Goal: Task Accomplishment & Management: Manage account settings

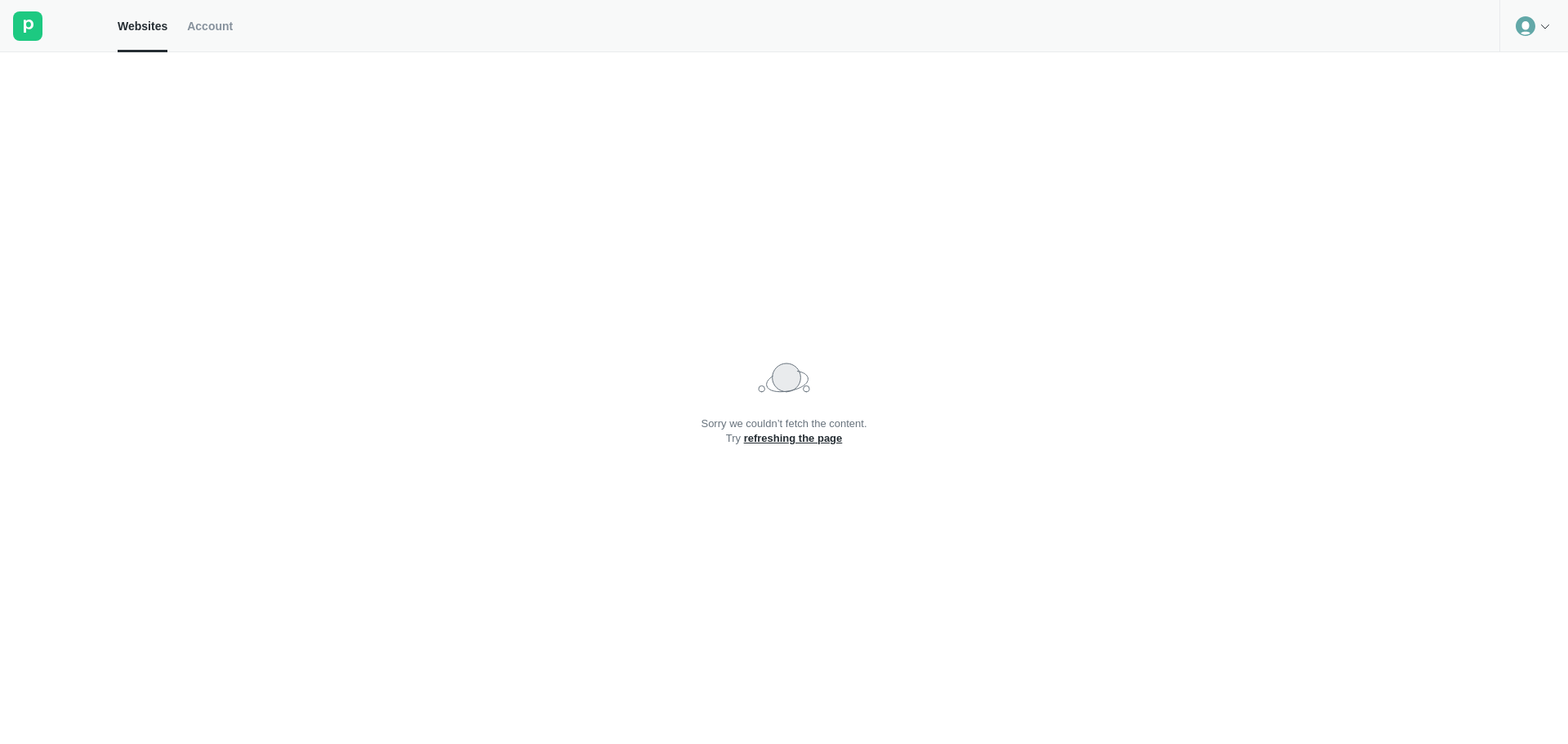
click at [808, 438] on link "refreshing the page" at bounding box center [793, 438] width 99 height 12
click at [1511, 23] on div at bounding box center [1534, 26] width 69 height 52
click at [1524, 65] on div "Logout" at bounding box center [1534, 68] width 67 height 23
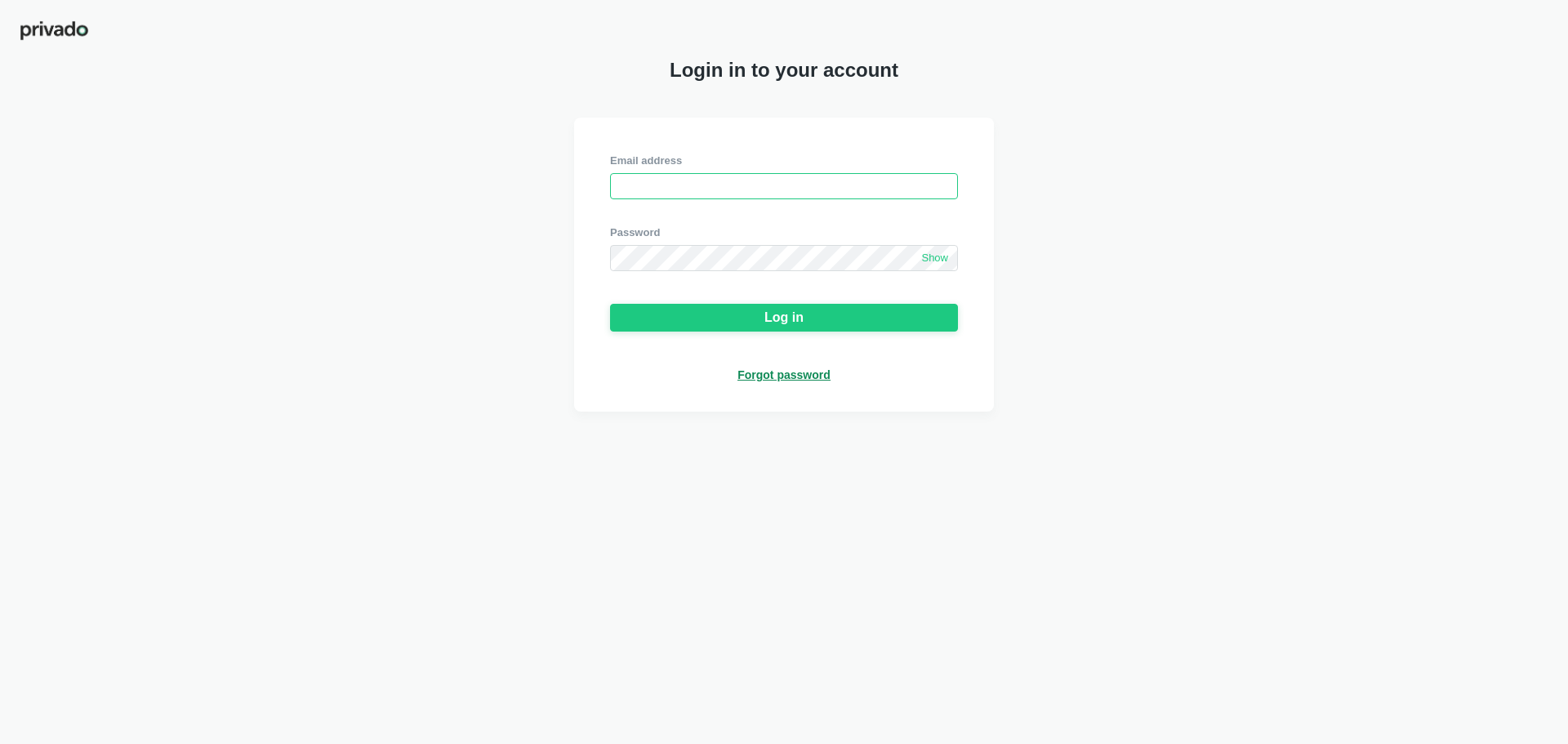
type input "[EMAIL_ADDRESS][DOMAIN_NAME]"
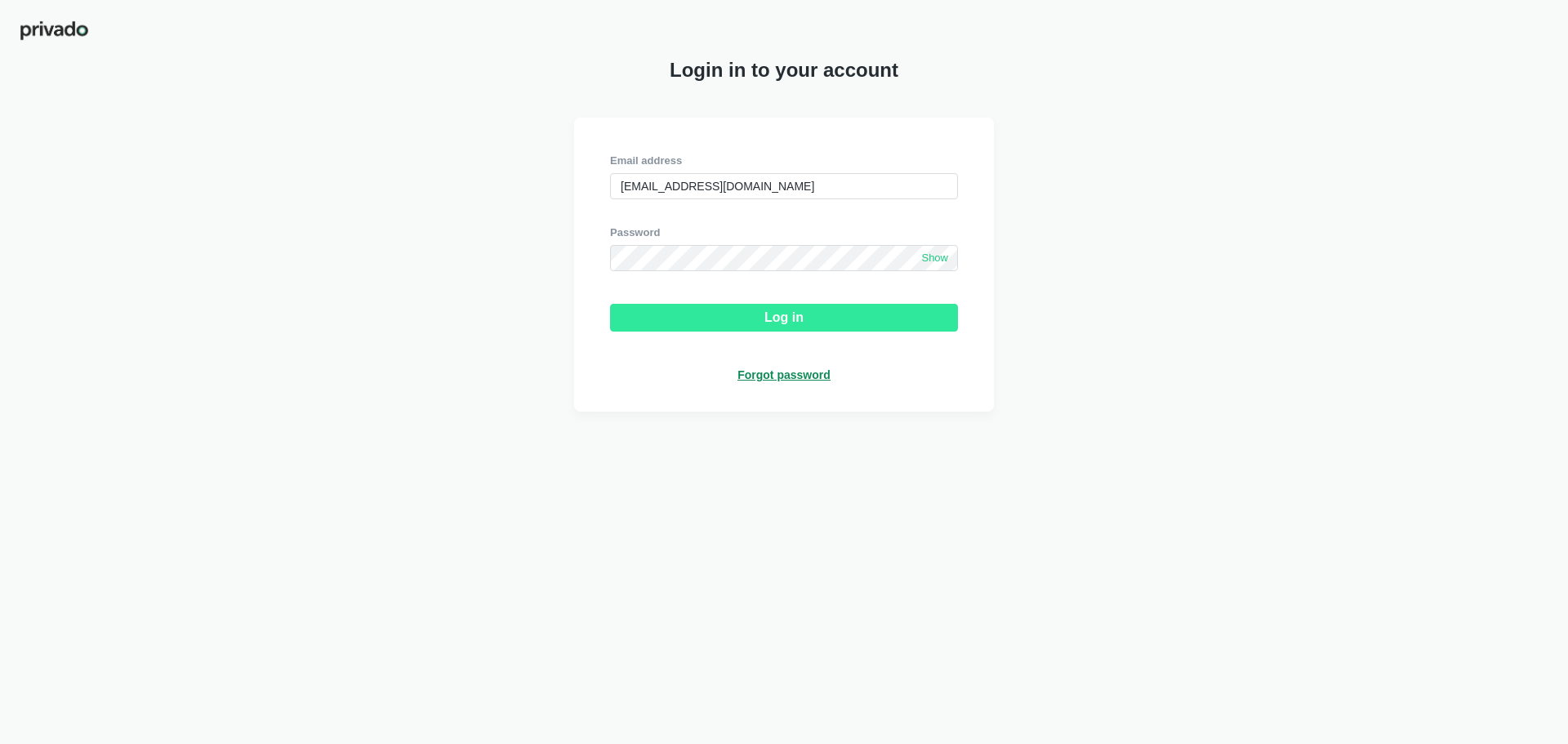
click at [785, 325] on div "Log in" at bounding box center [784, 317] width 39 height 15
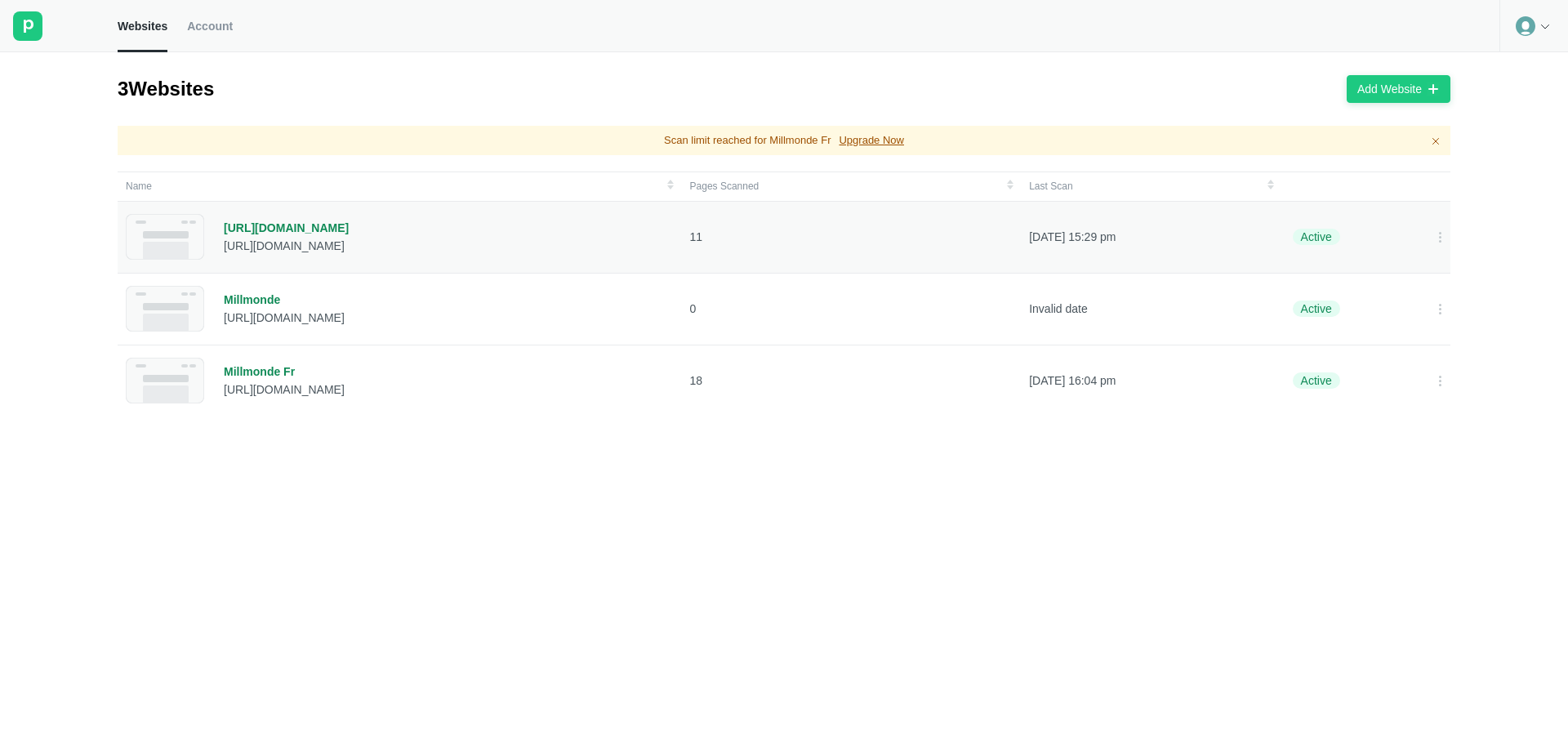
click at [282, 233] on div "[URL][DOMAIN_NAME]" at bounding box center [286, 227] width 125 height 15
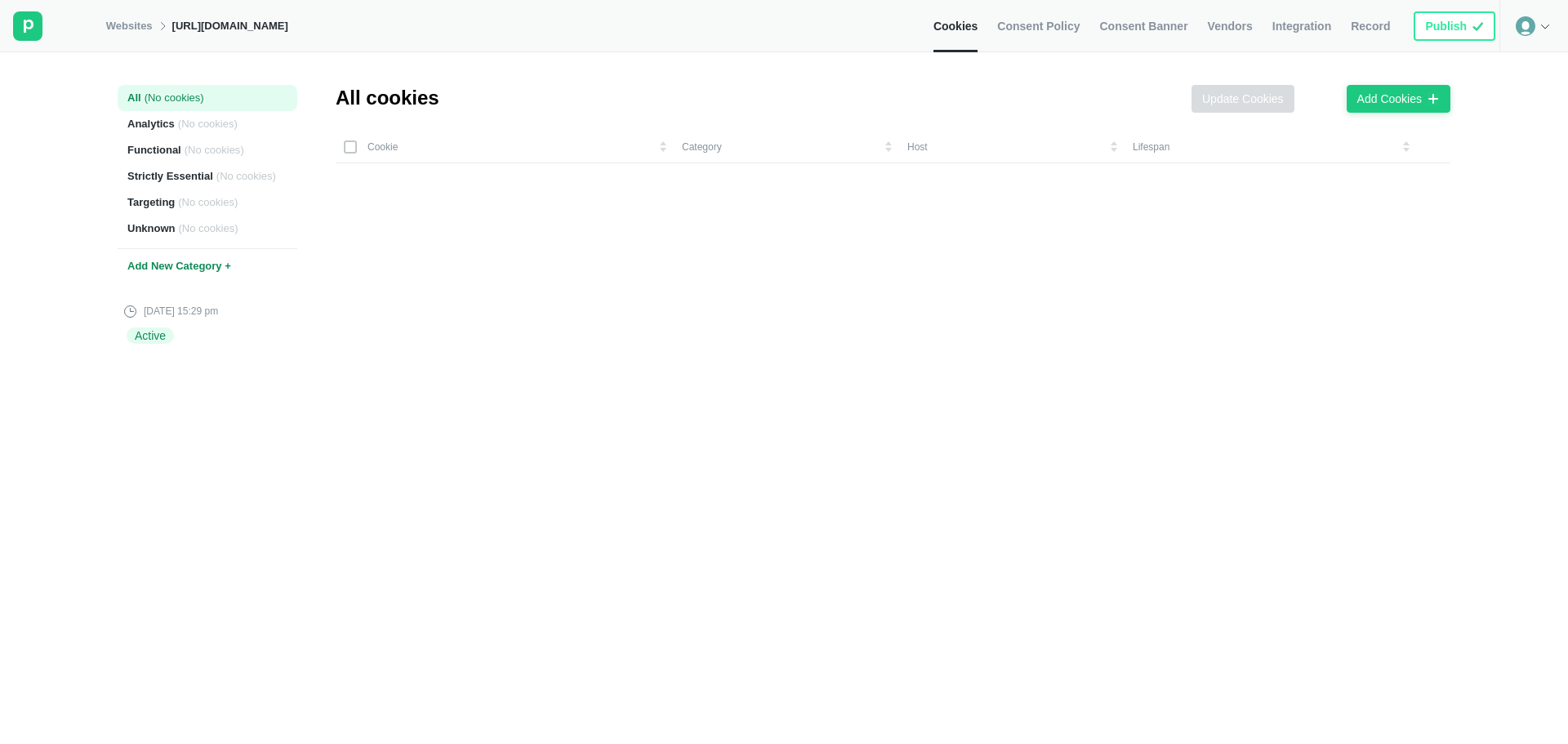
click at [1166, 27] on span "Consent Banner" at bounding box center [1143, 26] width 88 height 15
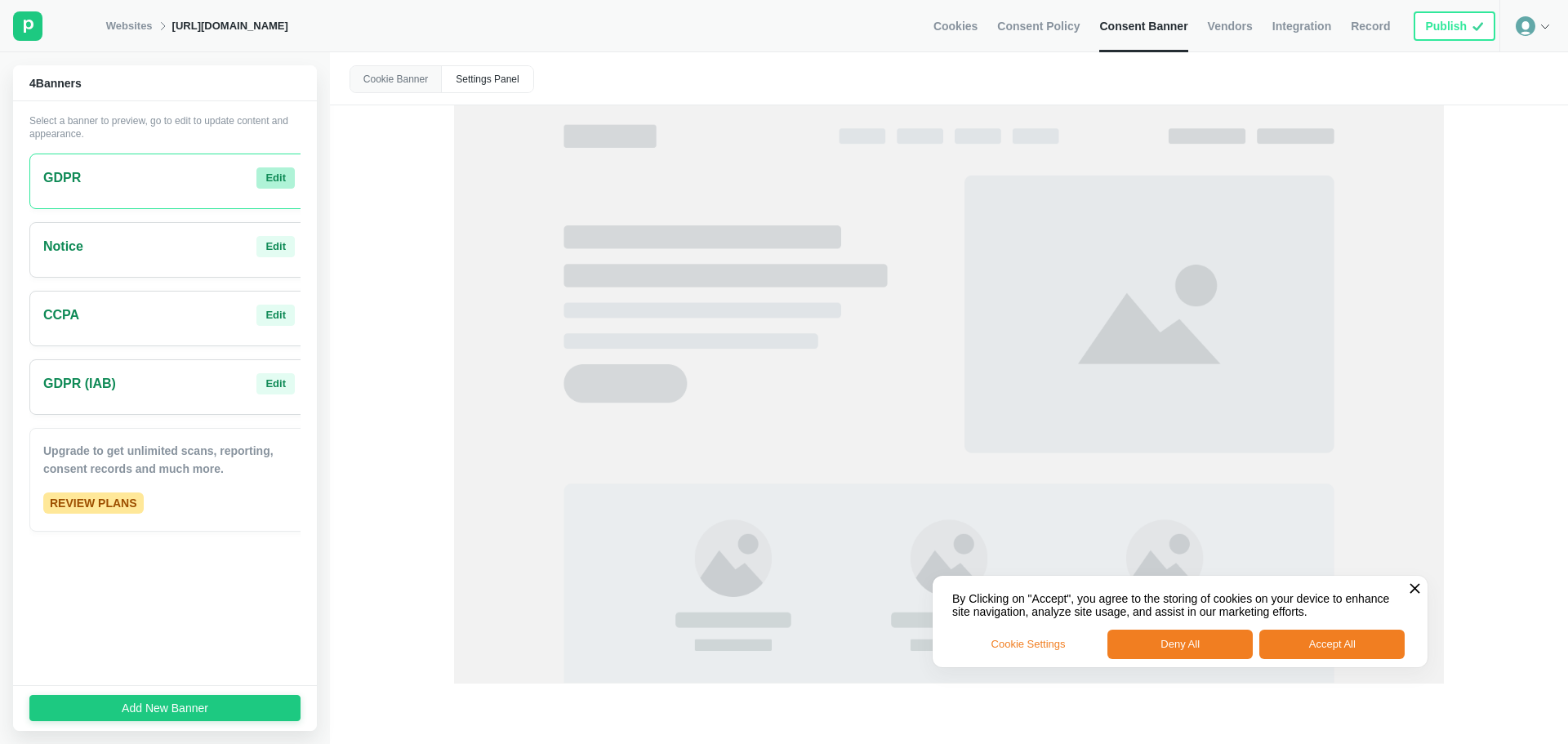
click at [274, 176] on button "Edit" at bounding box center [275, 177] width 39 height 21
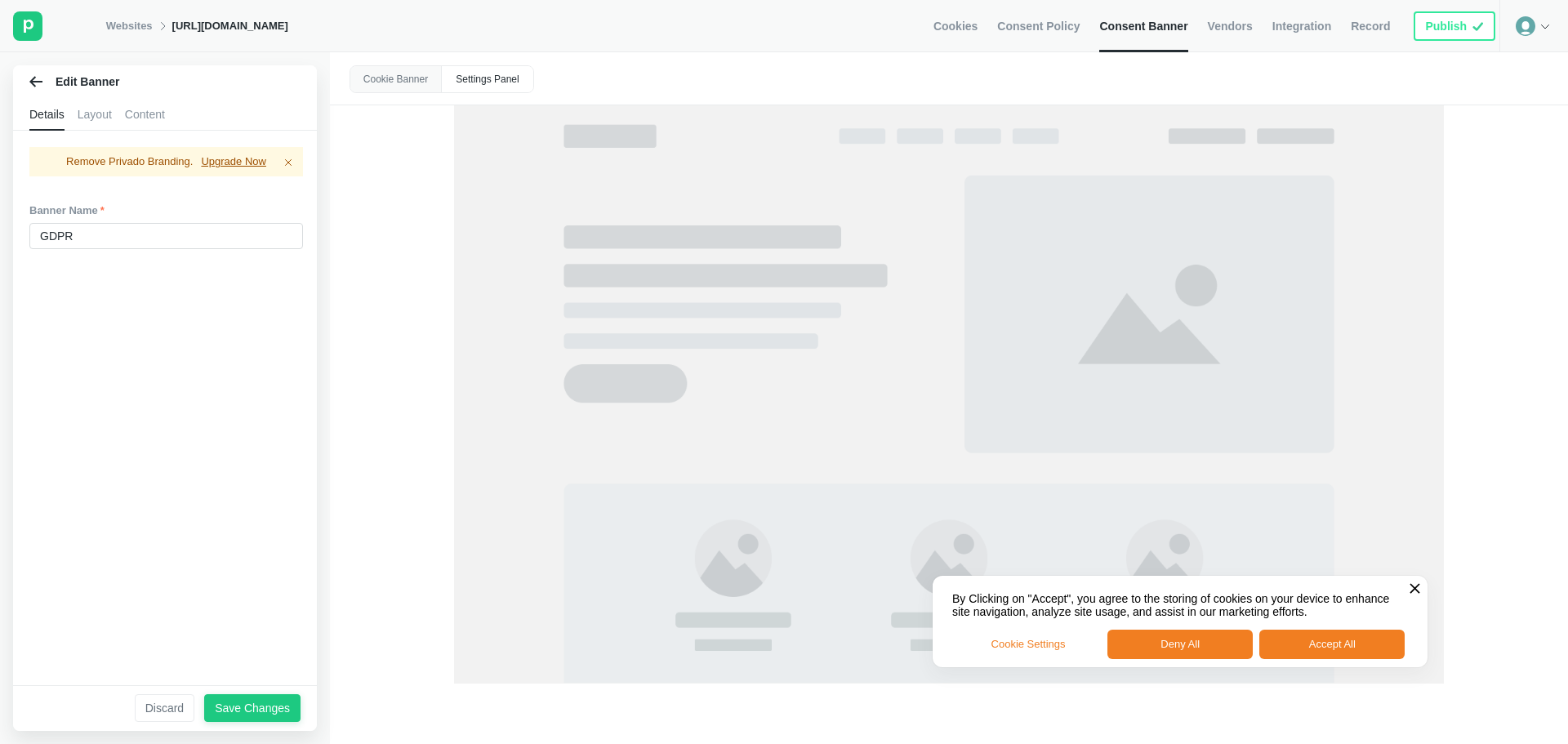
click at [93, 124] on div "Layout" at bounding box center [95, 114] width 34 height 33
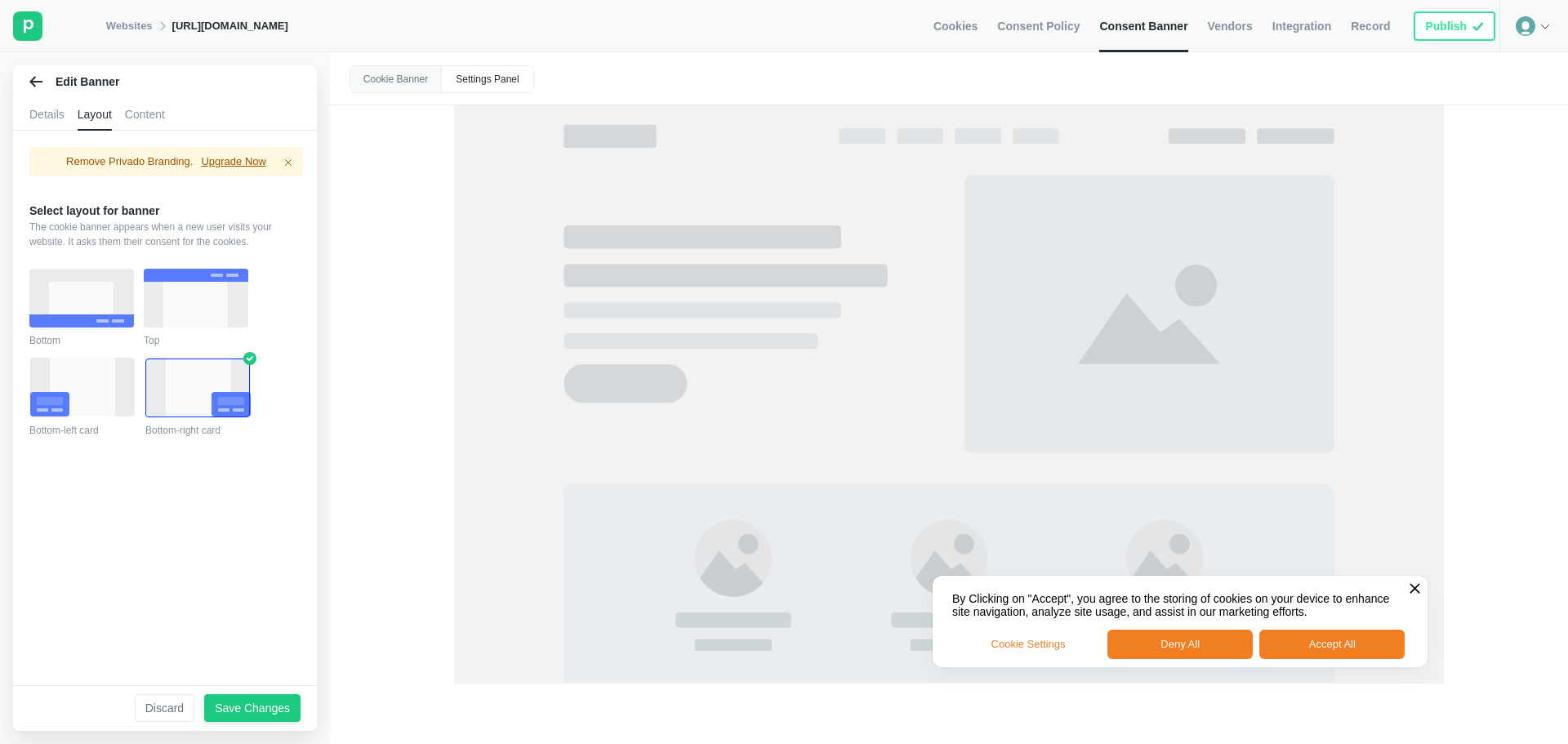
click at [143, 117] on div "Content" at bounding box center [145, 114] width 40 height 33
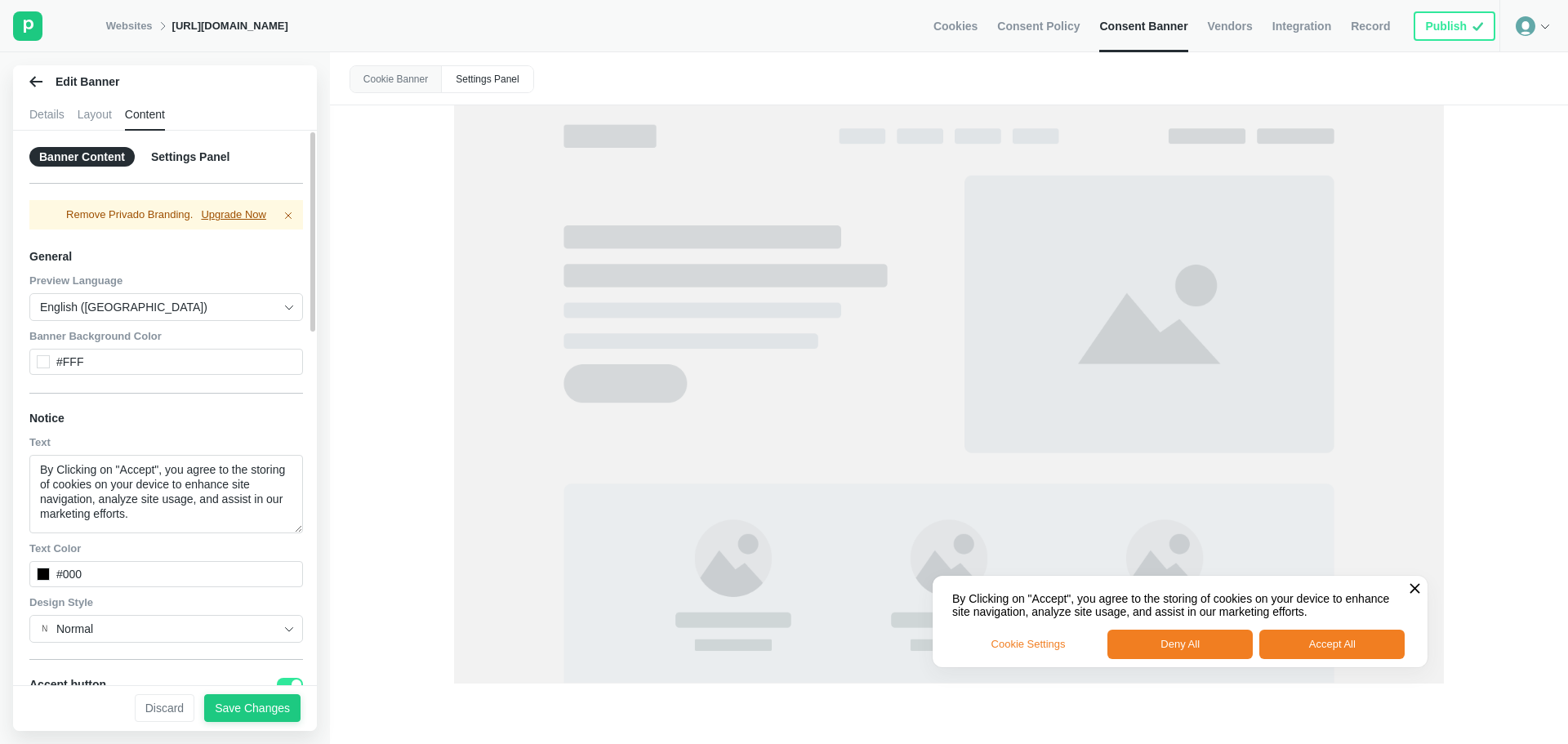
click at [135, 307] on input "English ([GEOGRAPHIC_DATA])" at bounding box center [160, 307] width 240 height 26
click at [177, 257] on div "General" at bounding box center [165, 255] width 273 height 28
click at [133, 24] on link "Websites" at bounding box center [129, 26] width 46 height 15
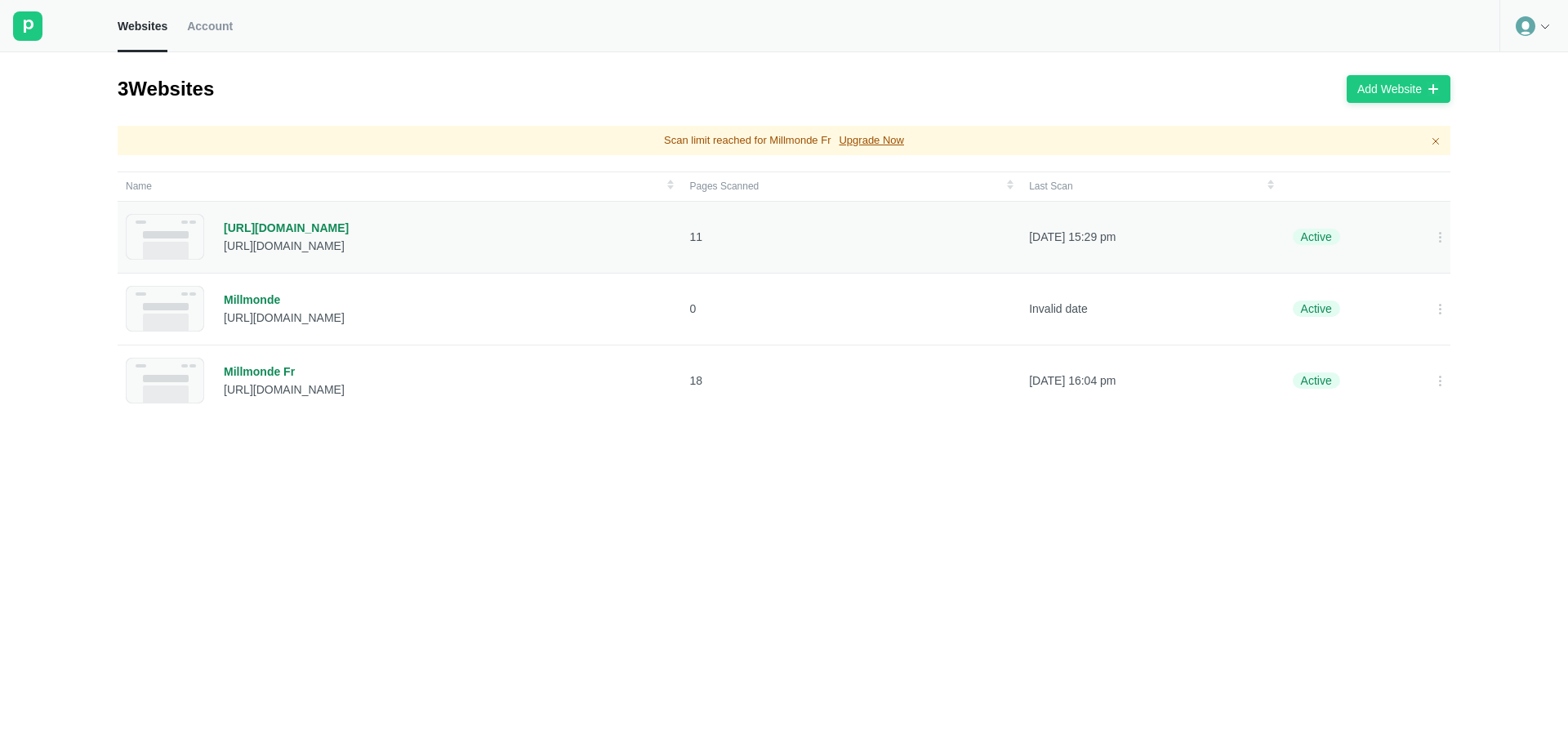
drag, startPoint x: 370, startPoint y: 246, endPoint x: 199, endPoint y: 246, distance: 171.0
click at [199, 246] on div "[URL][DOMAIN_NAME] [URL][DOMAIN_NAME]" at bounding box center [400, 237] width 548 height 45
click at [240, 257] on div "[URL][DOMAIN_NAME] [URL][DOMAIN_NAME]" at bounding box center [286, 237] width 125 height 45
drag, startPoint x: 225, startPoint y: 247, endPoint x: 473, endPoint y: 271, distance: 249.2
click at [473, 271] on td "[URL][DOMAIN_NAME] [URL][DOMAIN_NAME]" at bounding box center [400, 237] width 564 height 72
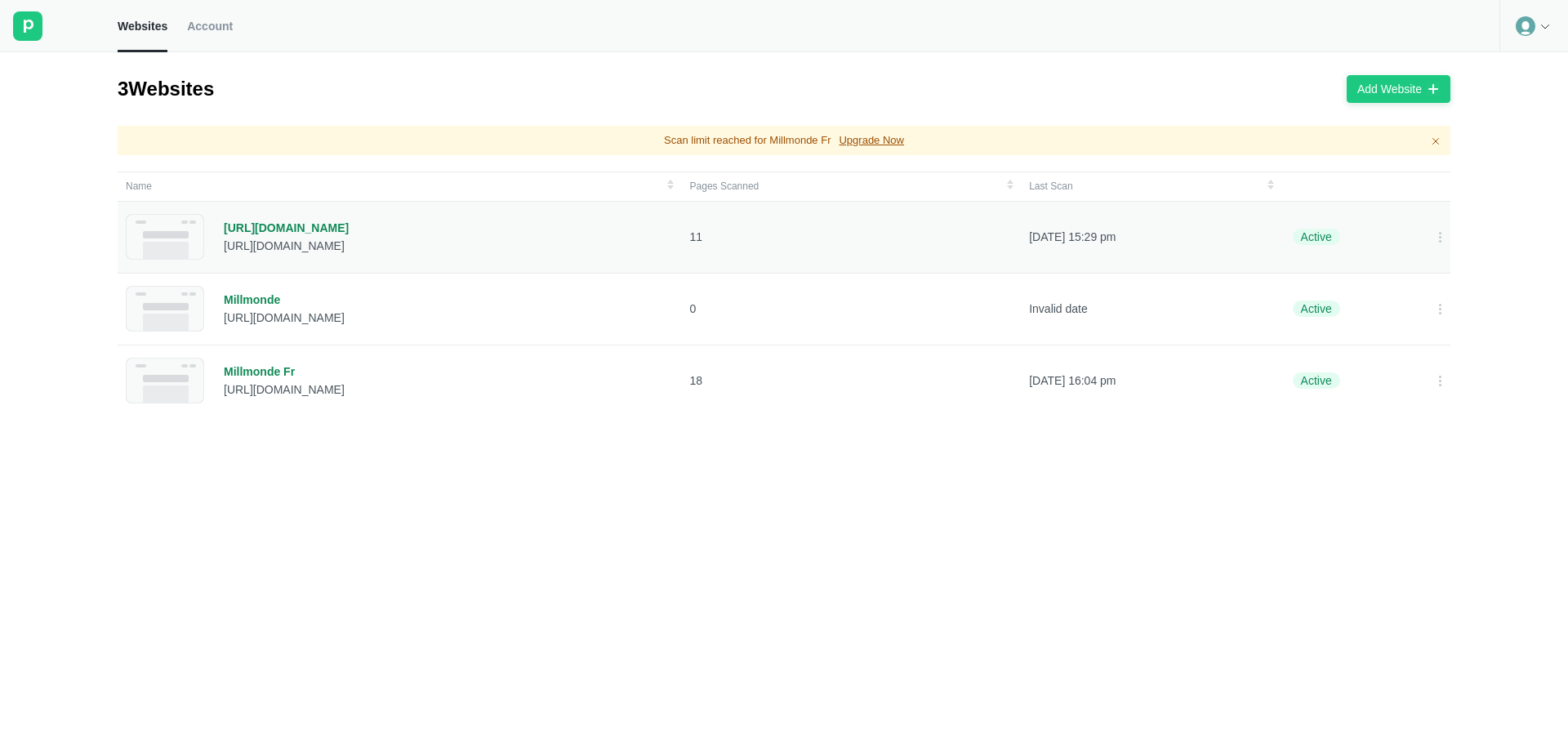
copy div "[URL][DOMAIN_NAME]"
click at [1427, 85] on icon at bounding box center [1433, 88] width 13 height 13
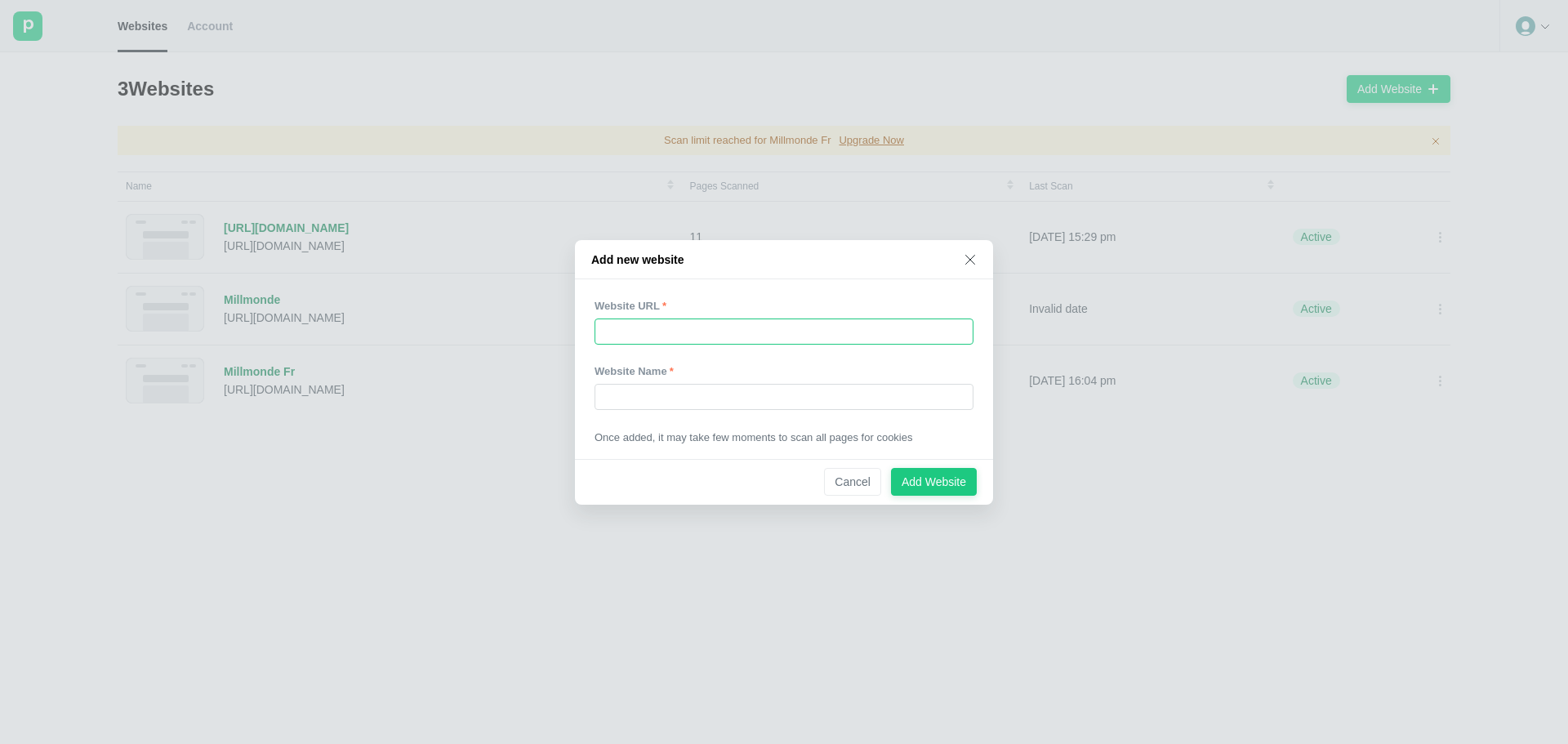
click at [759, 328] on input "text" at bounding box center [784, 332] width 379 height 26
paste input "[URL][DOMAIN_NAME]"
type input "[URL][DOMAIN_NAME]"
click at [743, 419] on div at bounding box center [784, 419] width 379 height 20
click at [741, 406] on input "text" at bounding box center [784, 397] width 379 height 26
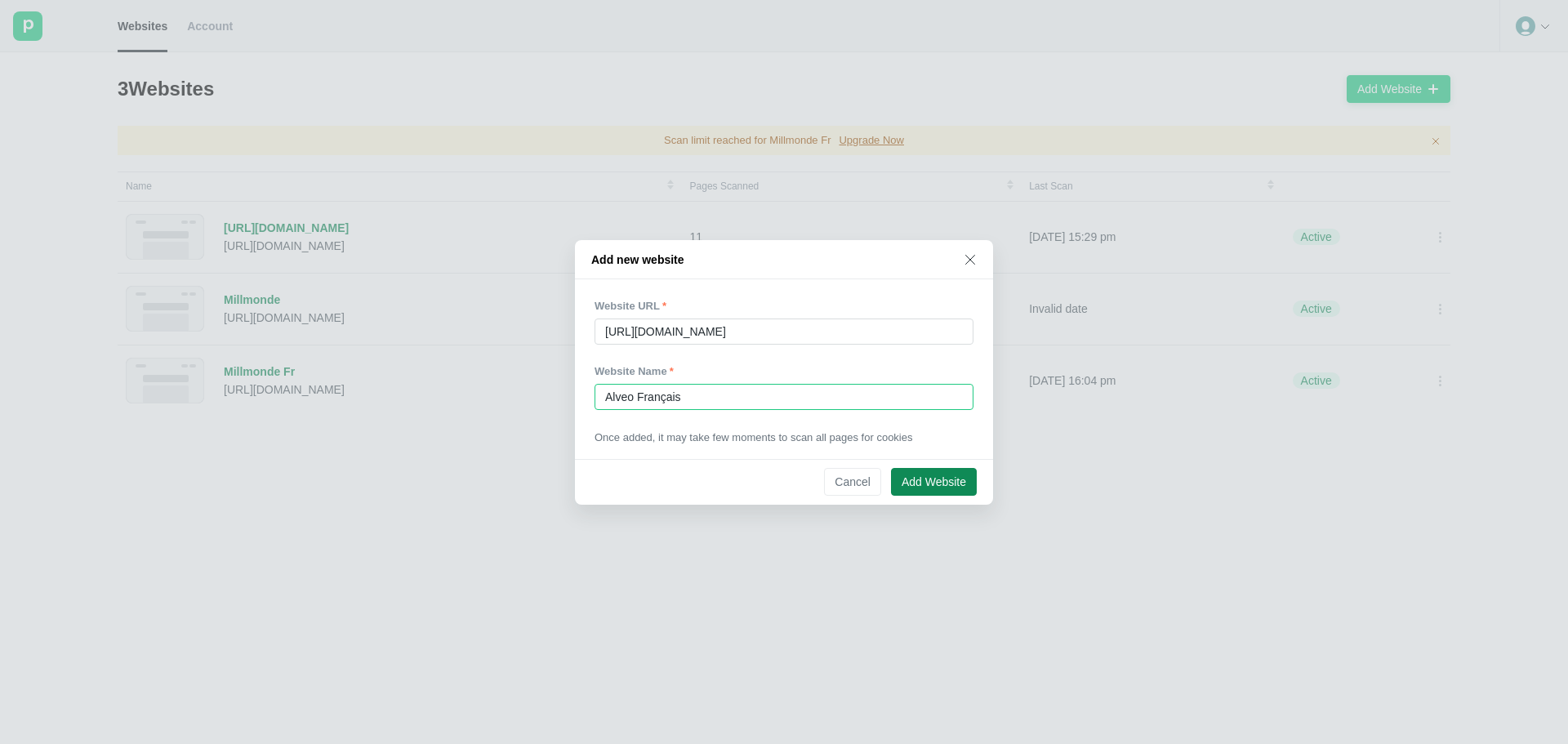
type input "Alveo Français"
click at [953, 471] on button "Add Website" at bounding box center [934, 482] width 86 height 27
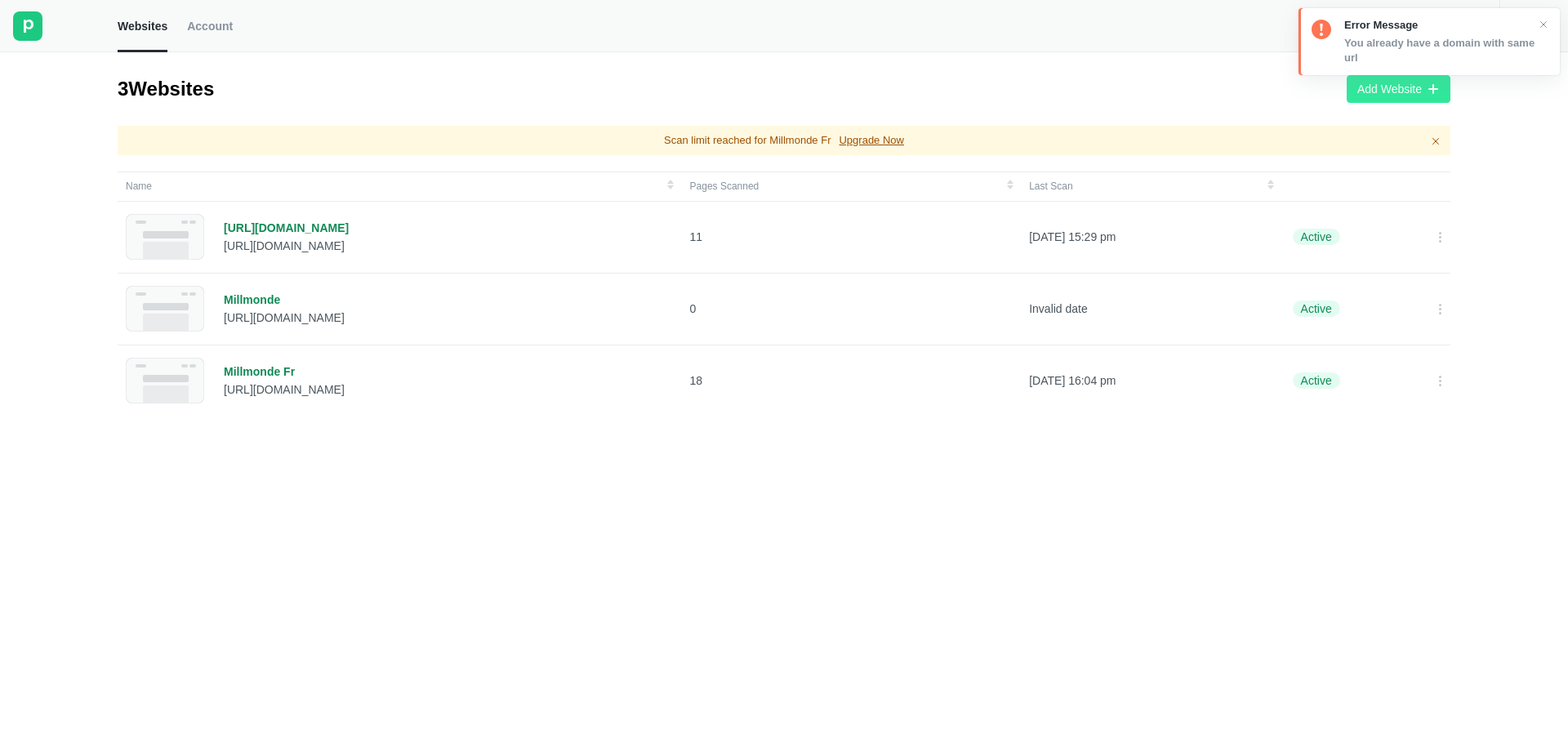
click at [1394, 82] on div "Add Website" at bounding box center [1389, 88] width 64 height 15
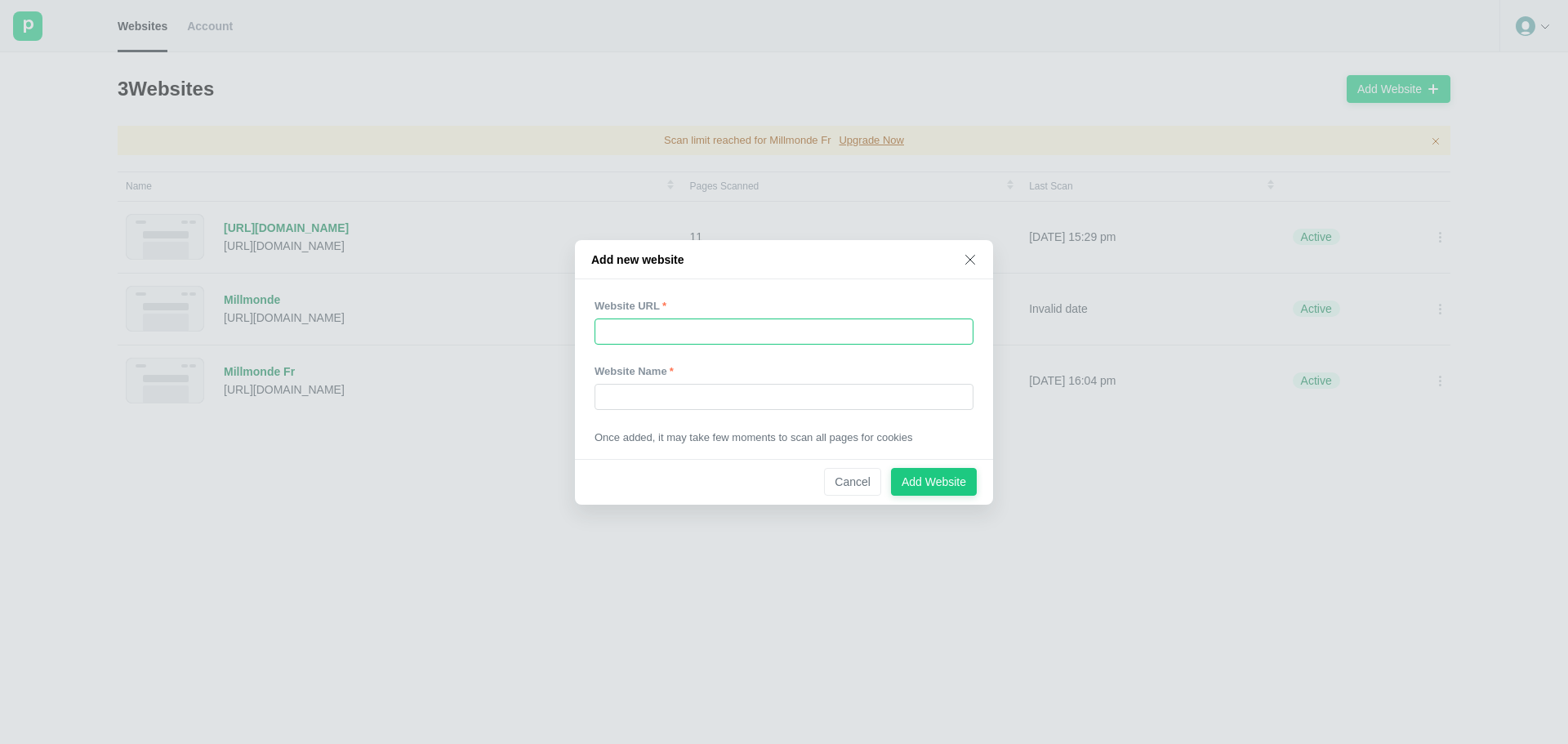
click at [657, 333] on input "text" at bounding box center [784, 332] width 379 height 26
paste input "[URL][DOMAIN_NAME]"
type input "[URL][DOMAIN_NAME]"
click at [736, 400] on input "text" at bounding box center [784, 397] width 379 height 26
type input "AlveoFInances fr"
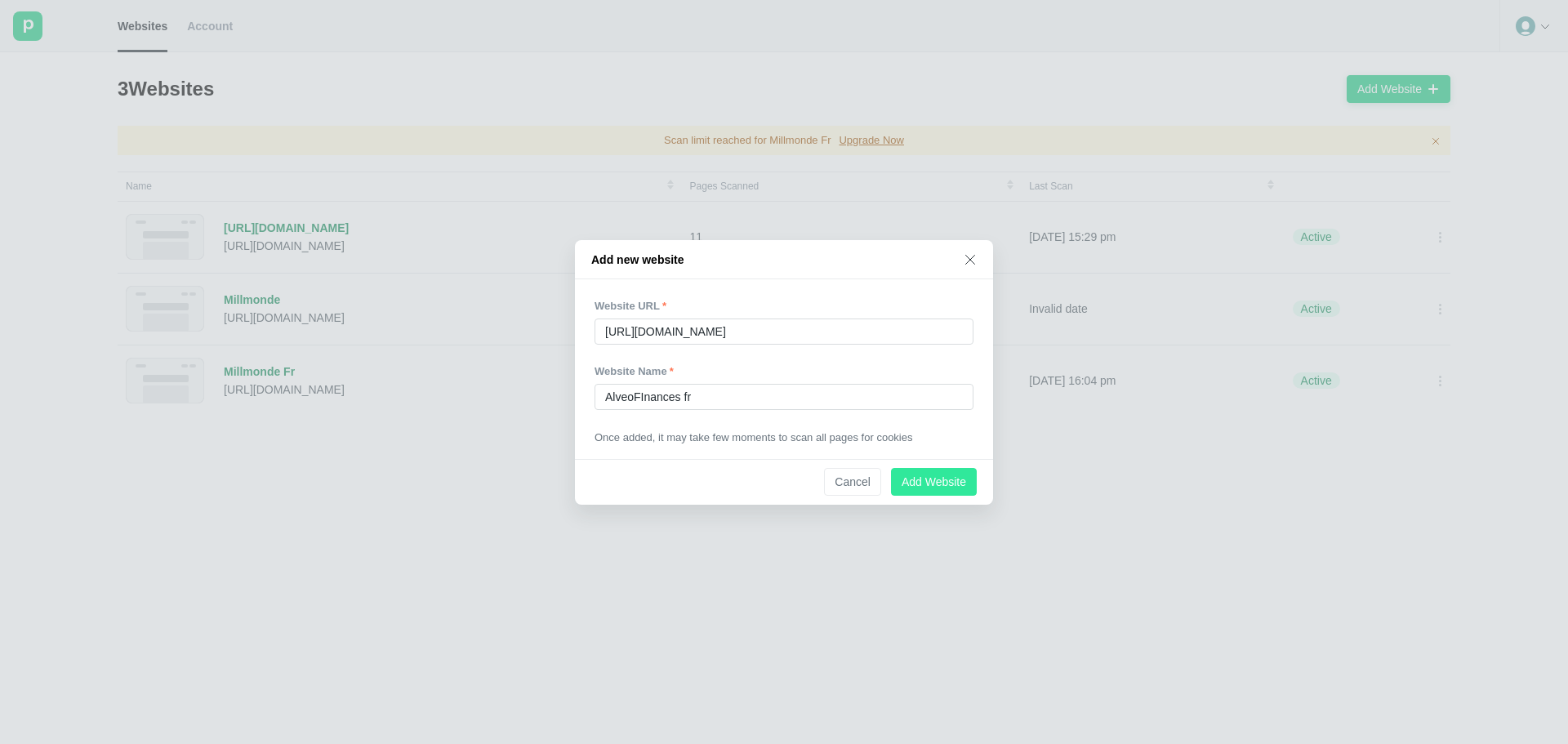
click at [948, 477] on div "Add Website" at bounding box center [934, 482] width 64 height 15
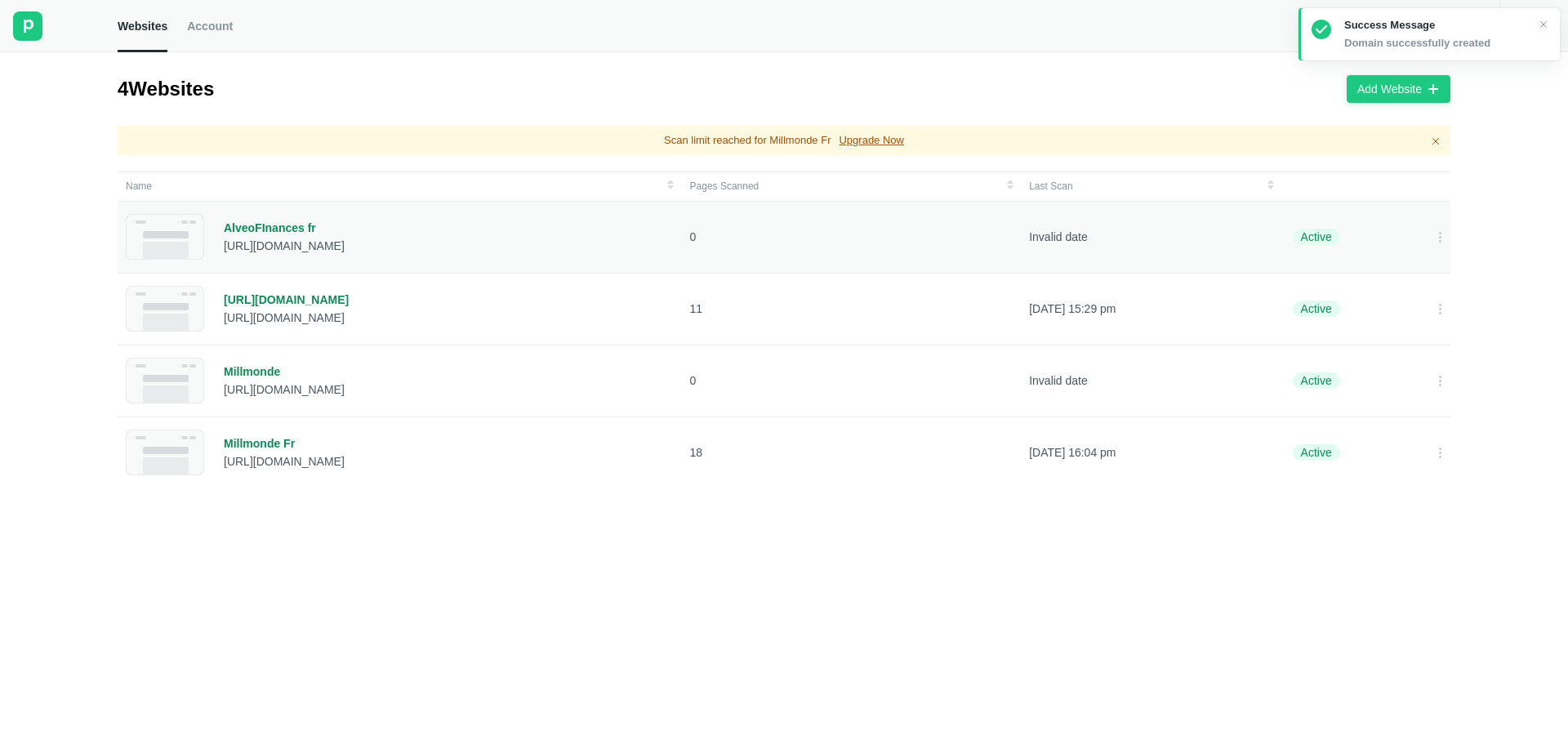
click at [261, 230] on div "AlveoFInances fr" at bounding box center [284, 227] width 121 height 15
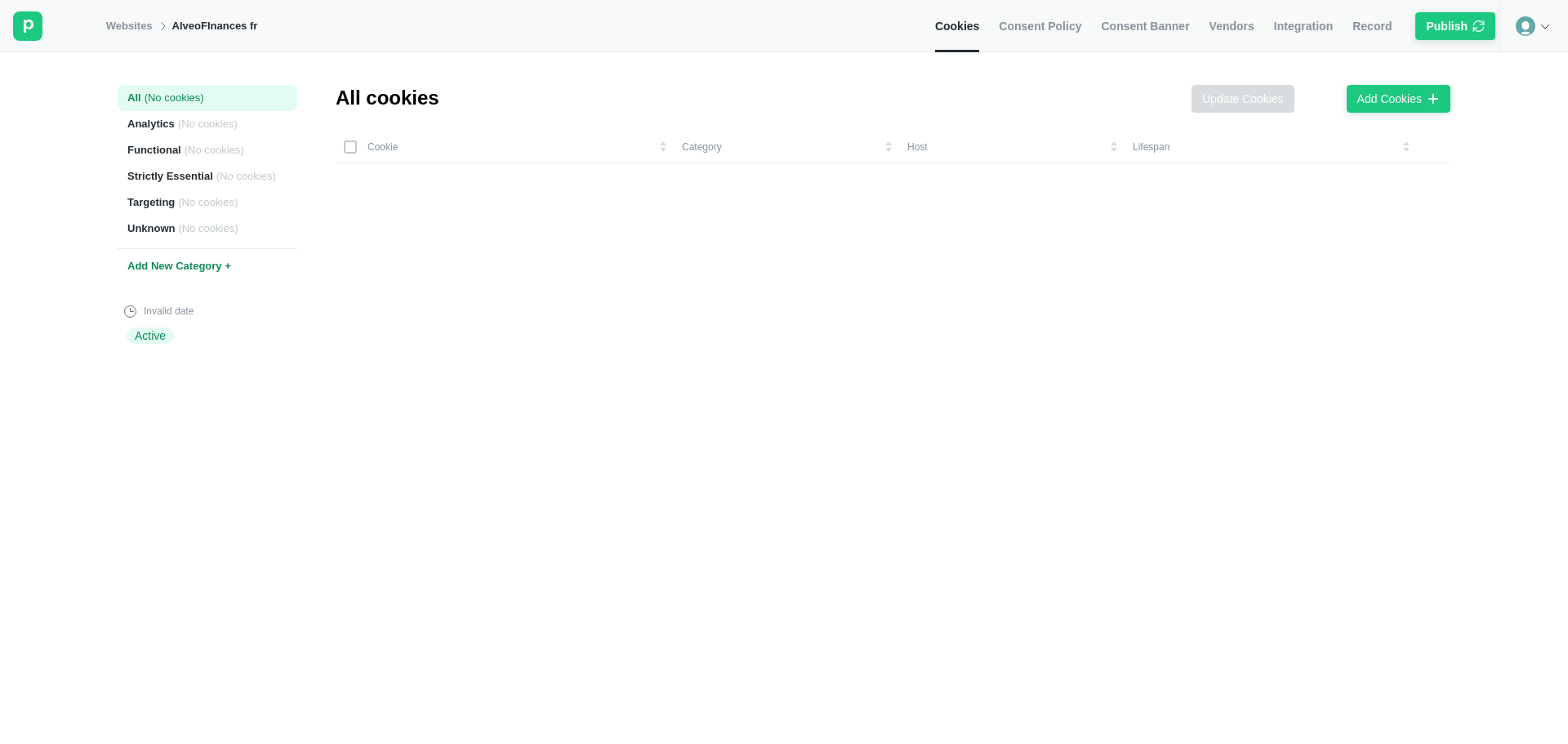
click at [1081, 31] on span "Consent Policy" at bounding box center [1040, 26] width 82 height 15
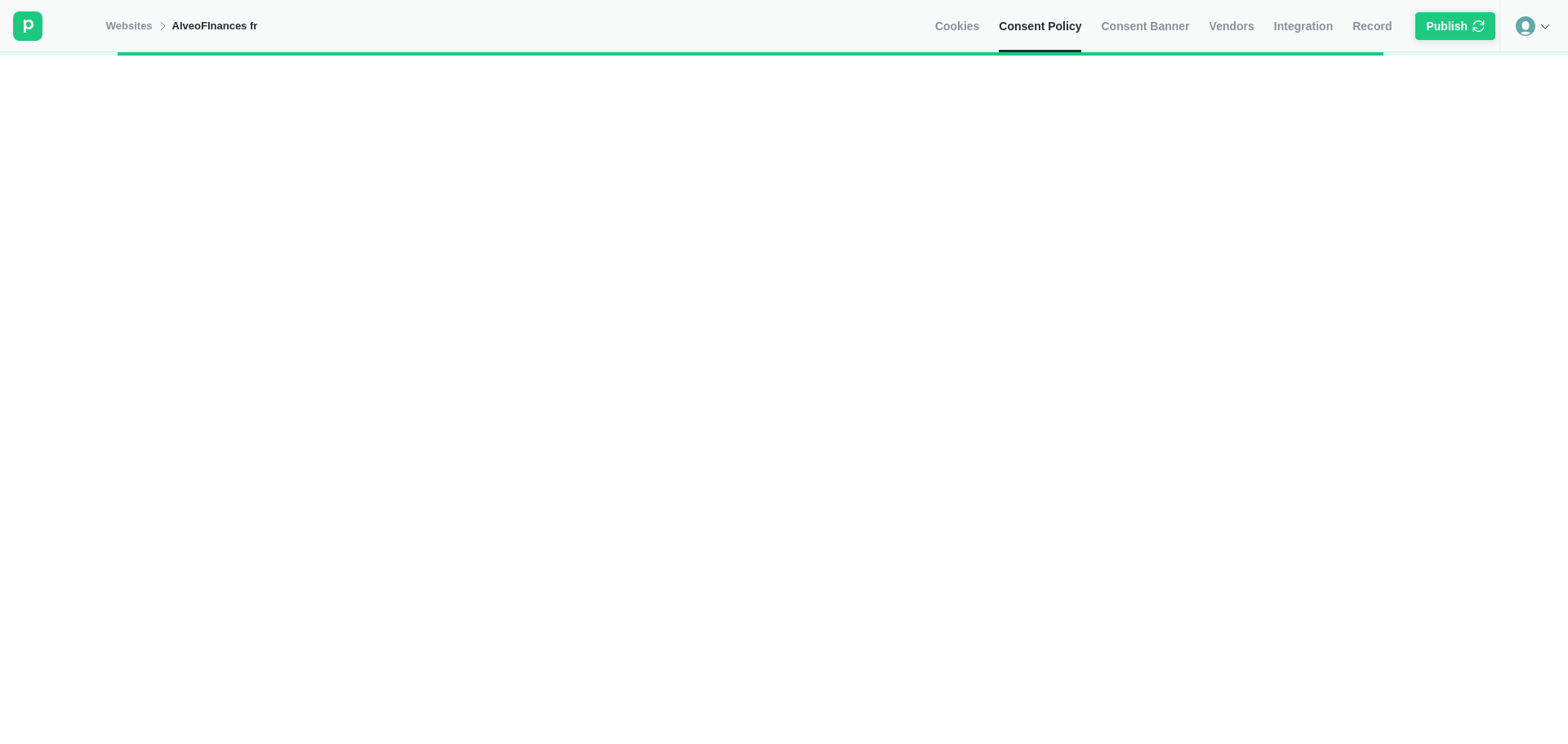
click at [1158, 34] on link "Consent Banner" at bounding box center [1144, 26] width 88 height 52
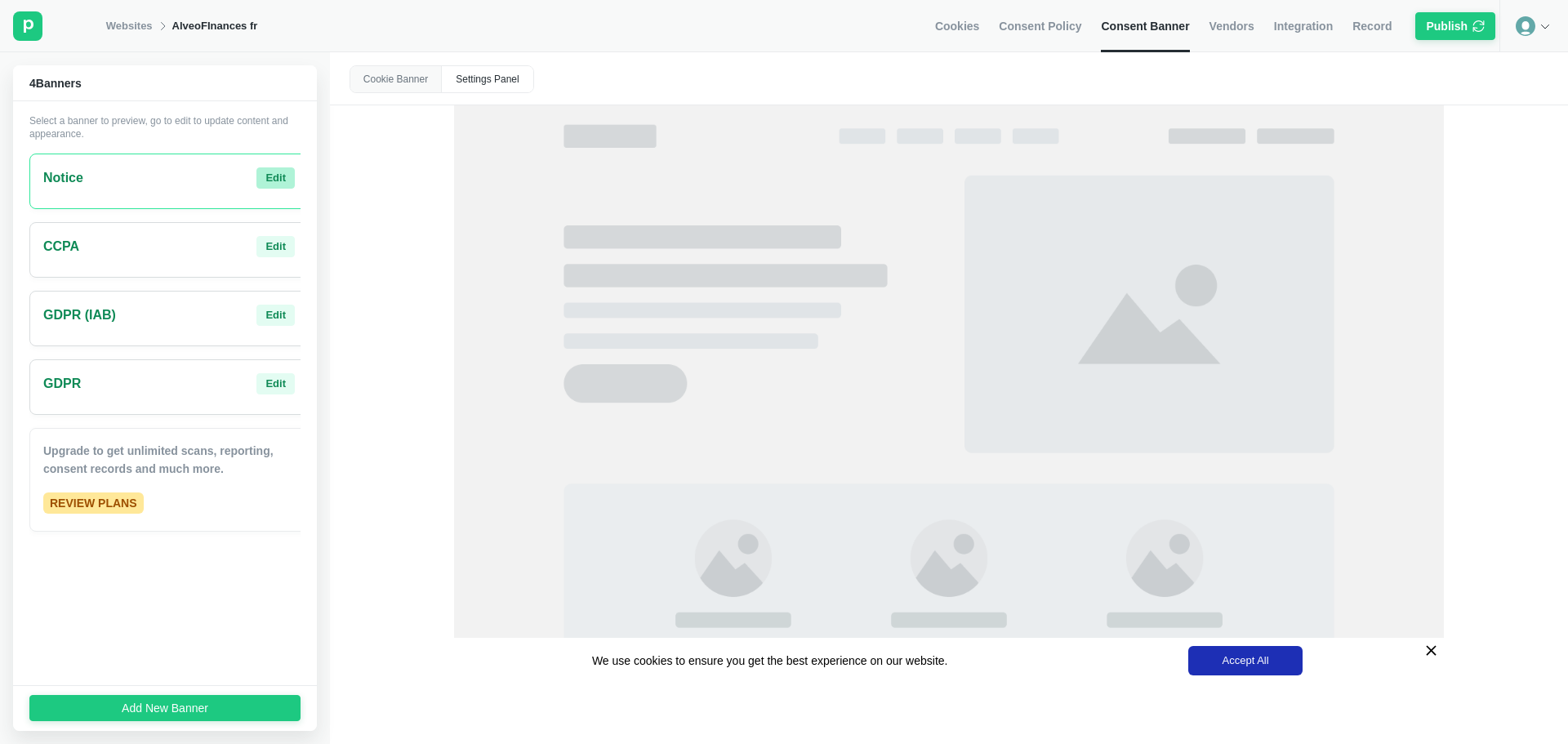
click at [266, 184] on div "Edit" at bounding box center [276, 177] width 21 height 15
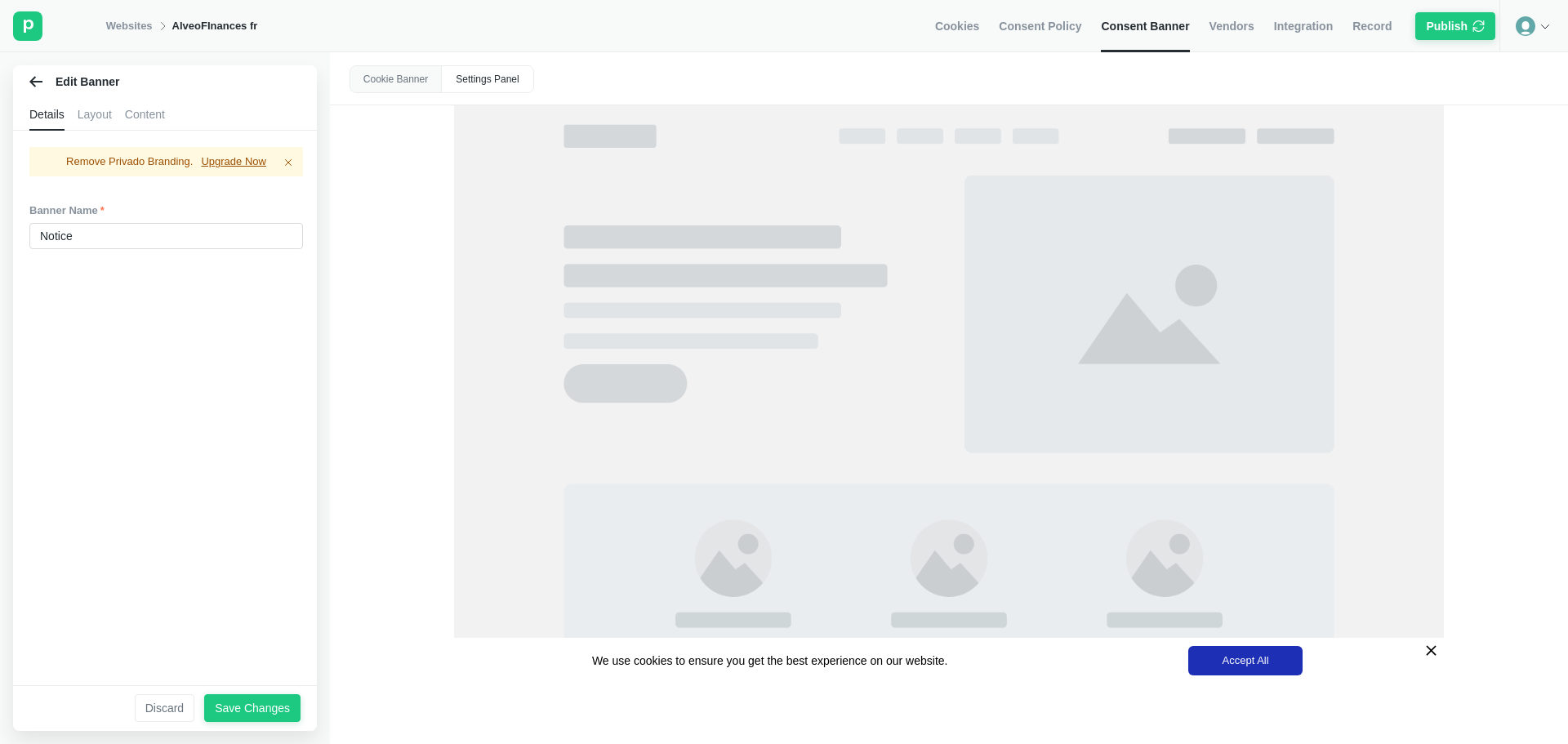
click at [35, 86] on icon at bounding box center [35, 81] width 13 height 10
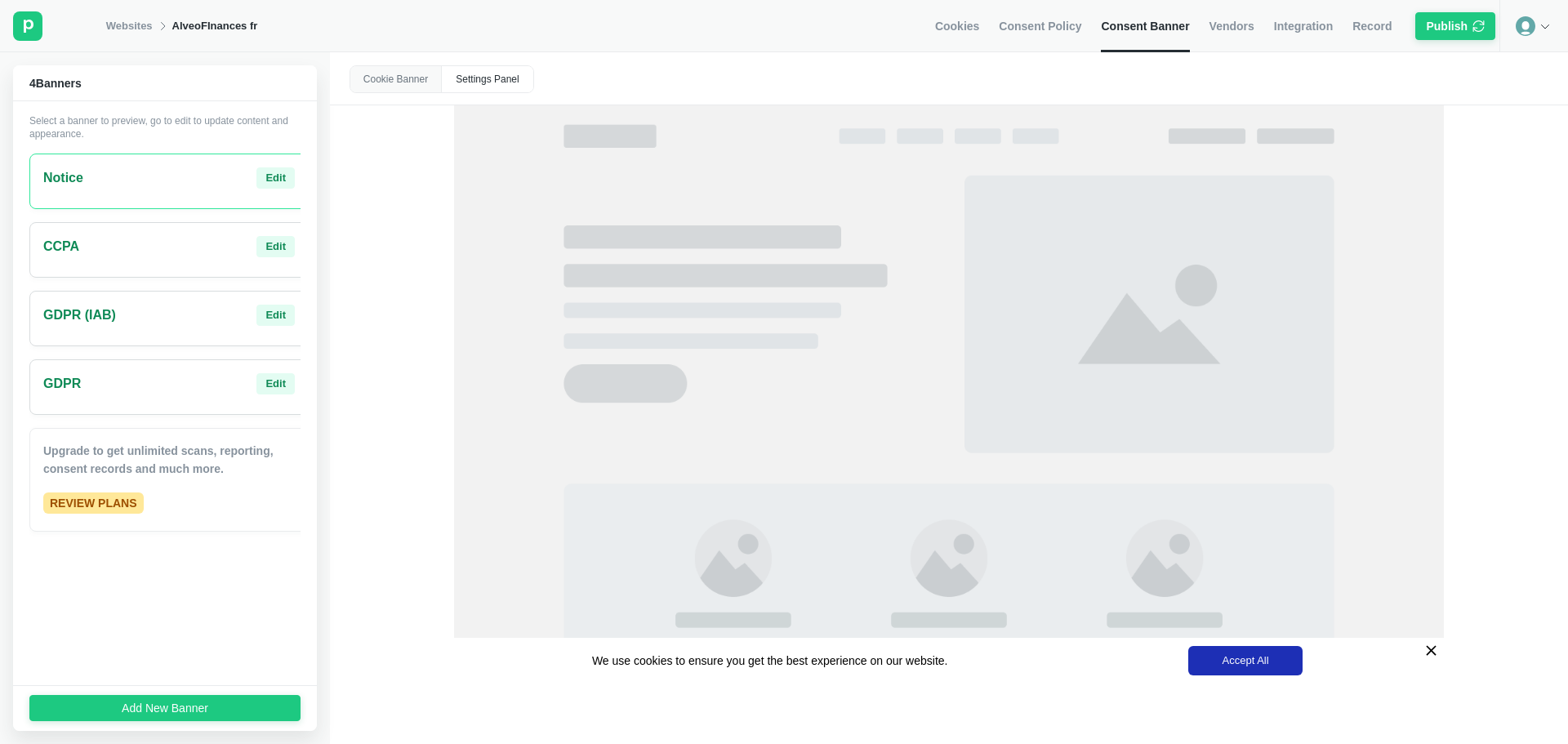
click at [135, 392] on div "GDPR Edit" at bounding box center [168, 383] width 251 height 21
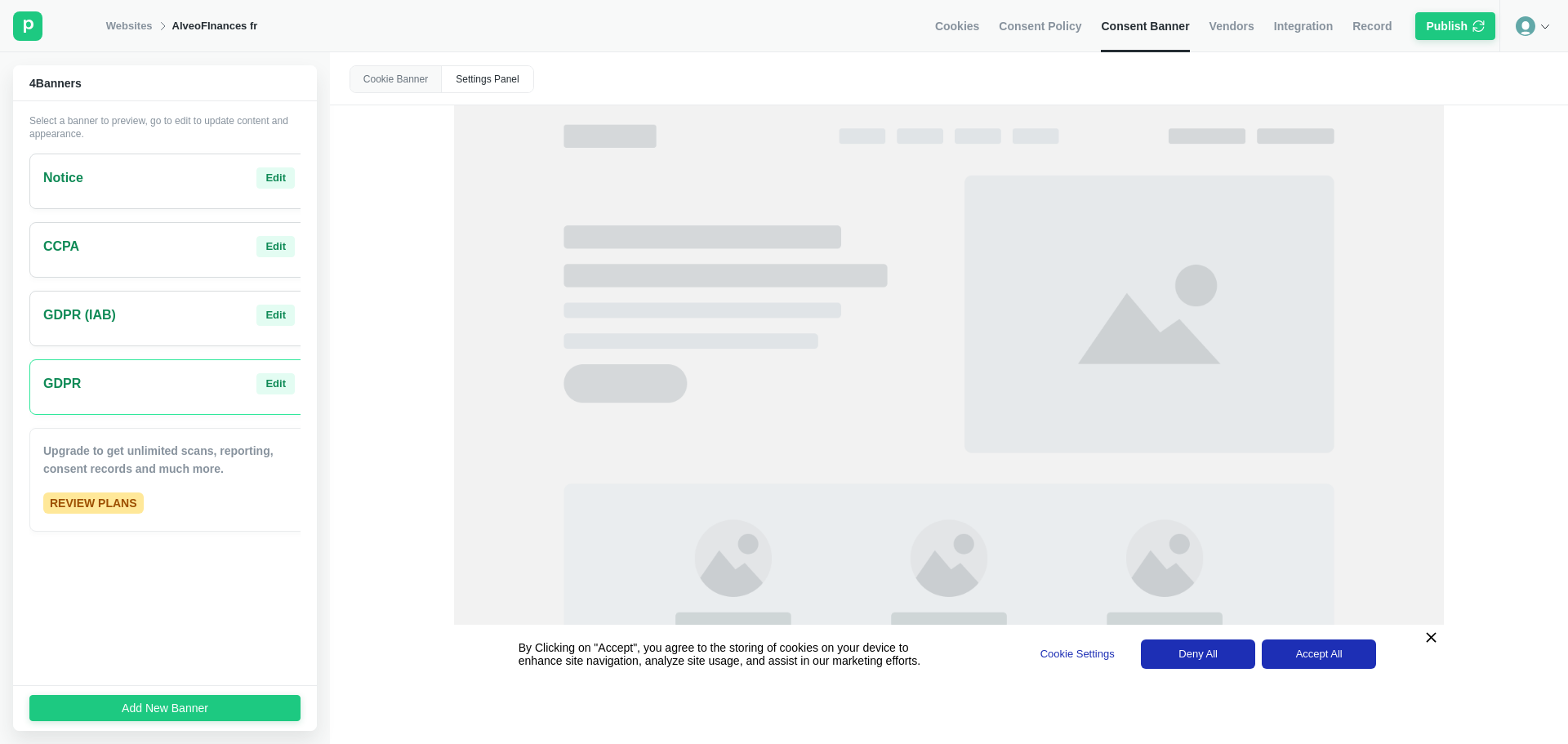
click at [142, 185] on div "Notice Edit" at bounding box center [168, 177] width 251 height 21
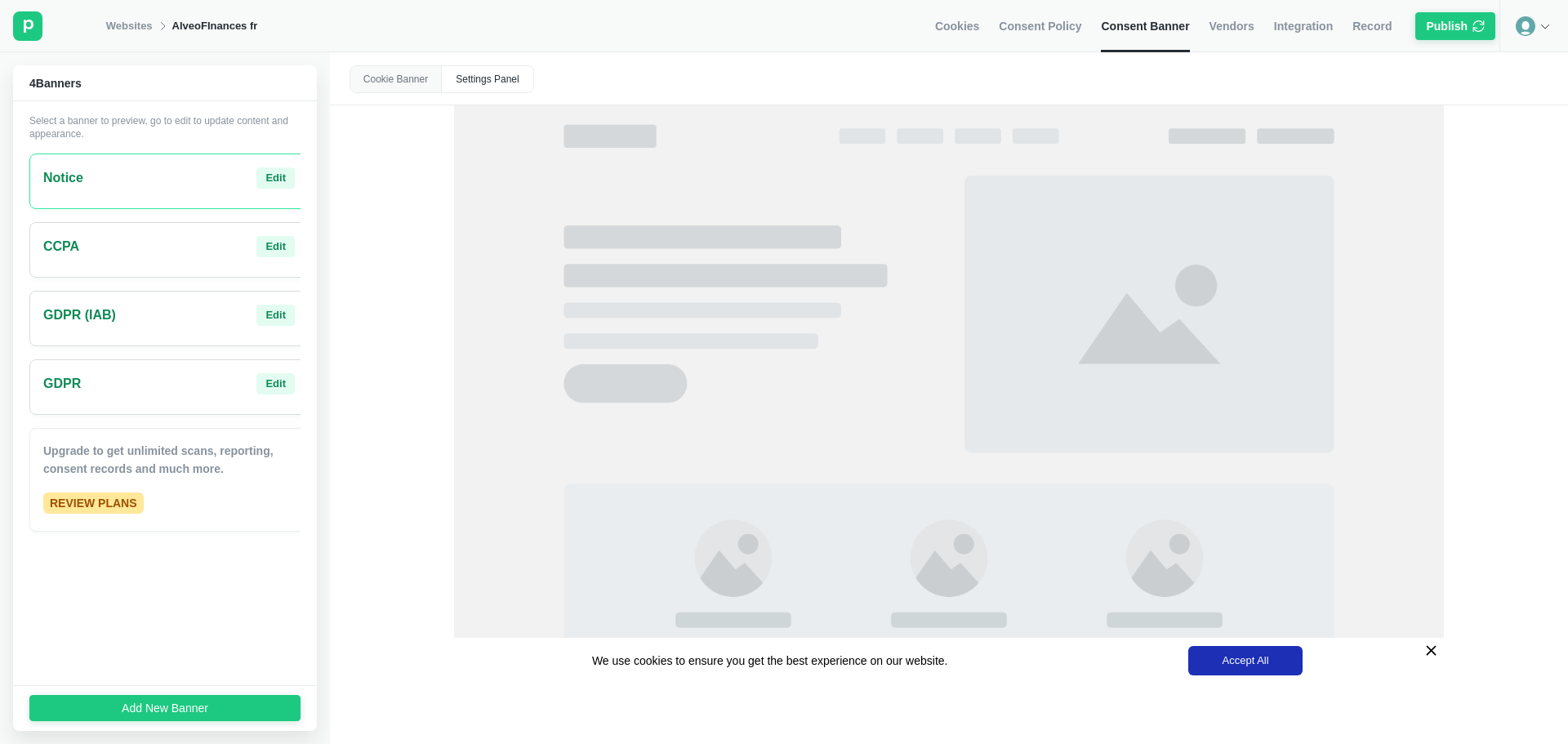
click at [167, 255] on div "CCPA Edit" at bounding box center [168, 246] width 251 height 21
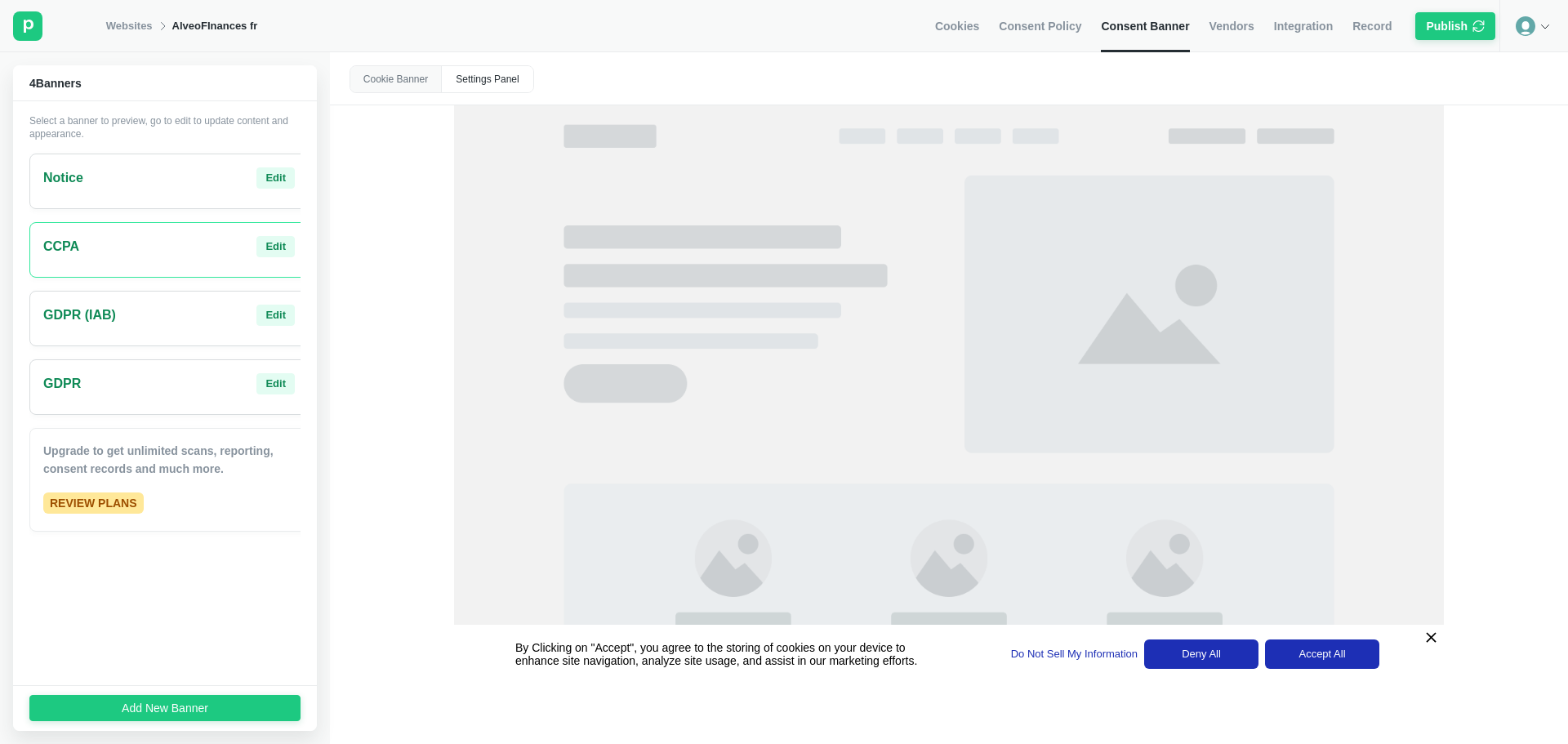
click at [173, 321] on div "GDPR (IAB) Edit" at bounding box center [168, 315] width 251 height 21
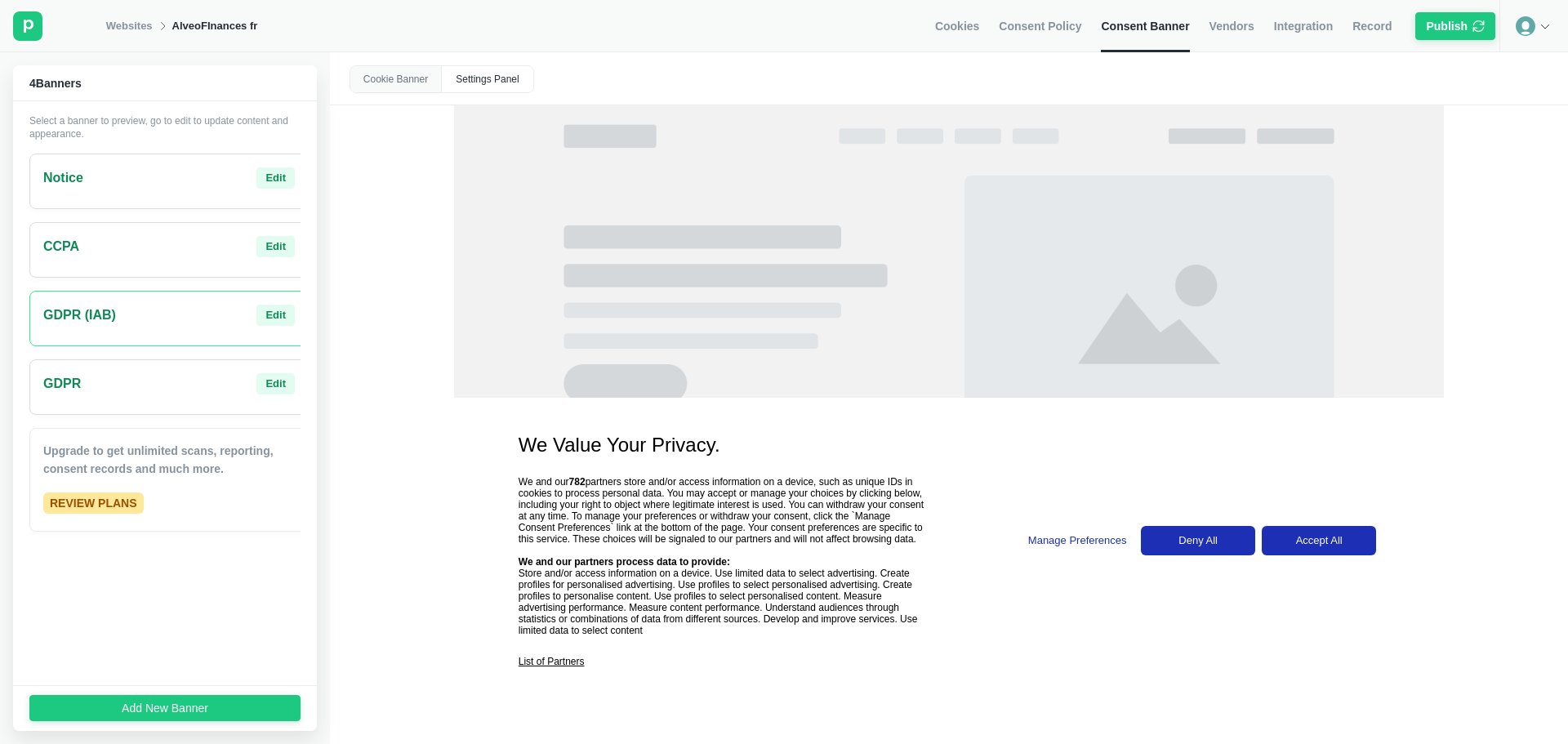
click at [165, 389] on div "GDPR Edit" at bounding box center [168, 383] width 251 height 21
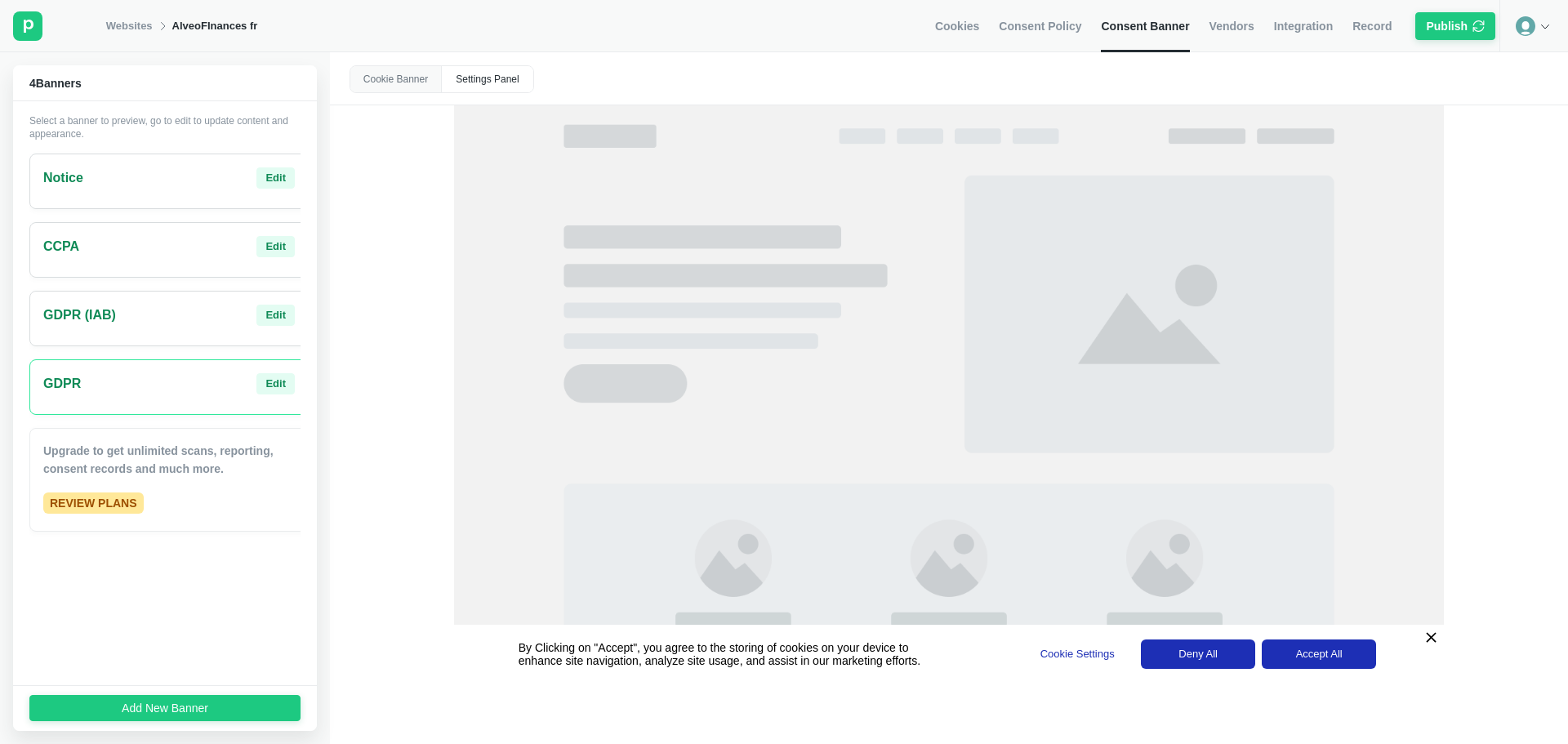
click at [165, 226] on div "CCPA Edit" at bounding box center [169, 249] width 279 height 56
click at [166, 193] on div "Notice Edit" at bounding box center [169, 181] width 279 height 56
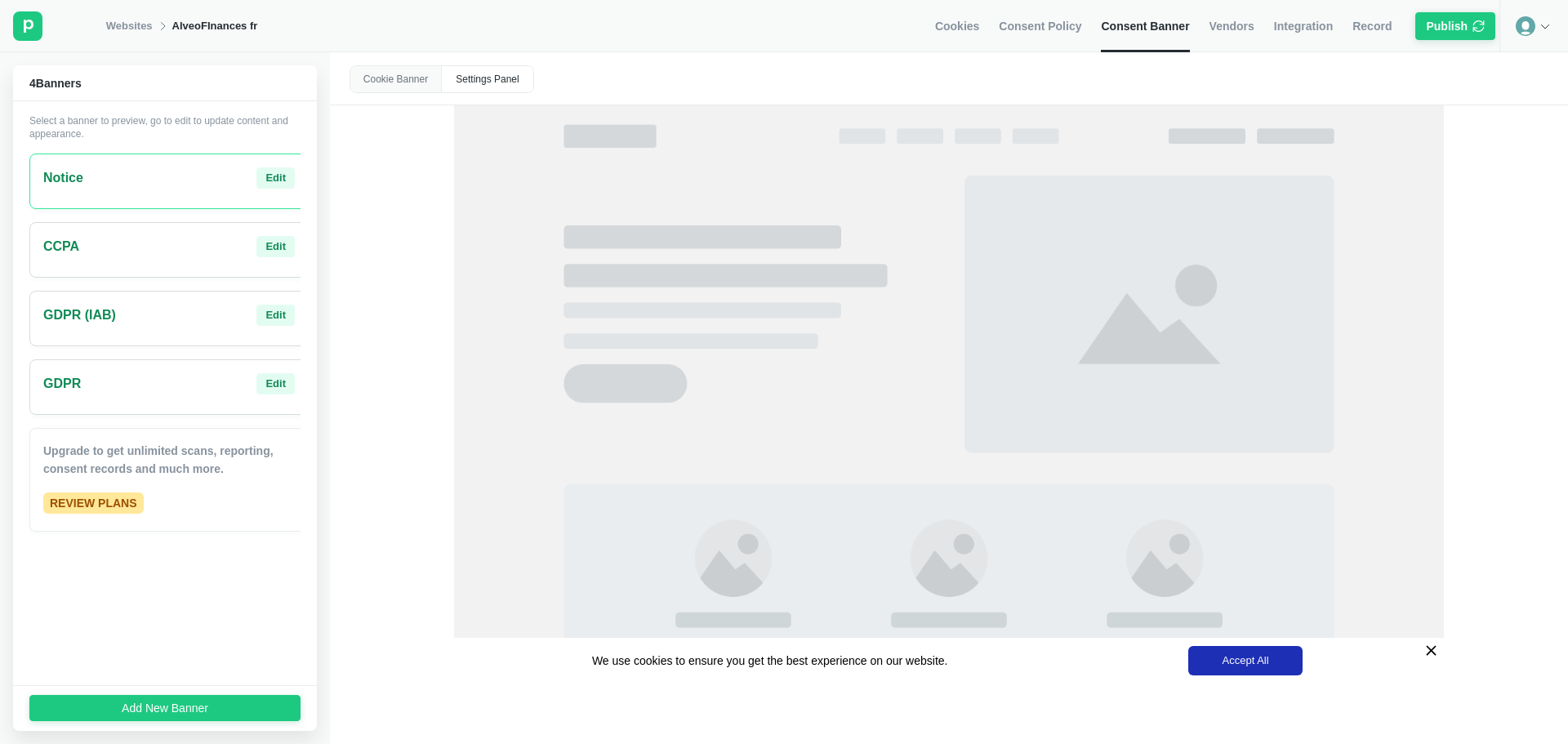
click at [179, 399] on div "GDPR Edit" at bounding box center [169, 387] width 279 height 56
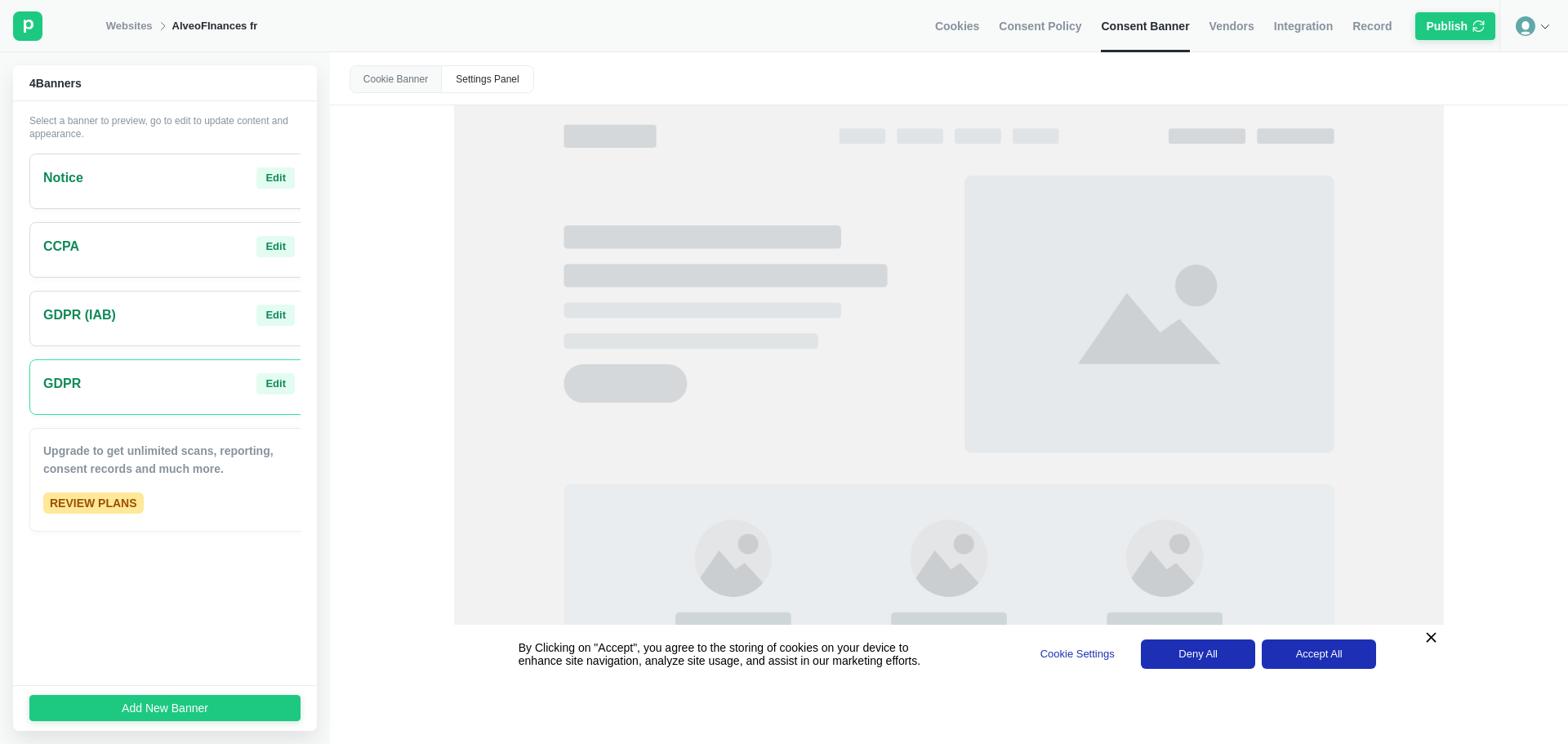
click at [379, 258] on div "Cookie Banner Settings Panel By Clicking on "Accept", you agree to the storing …" at bounding box center [949, 398] width 1238 height 692
click at [266, 389] on div "Edit" at bounding box center [276, 383] width 21 height 15
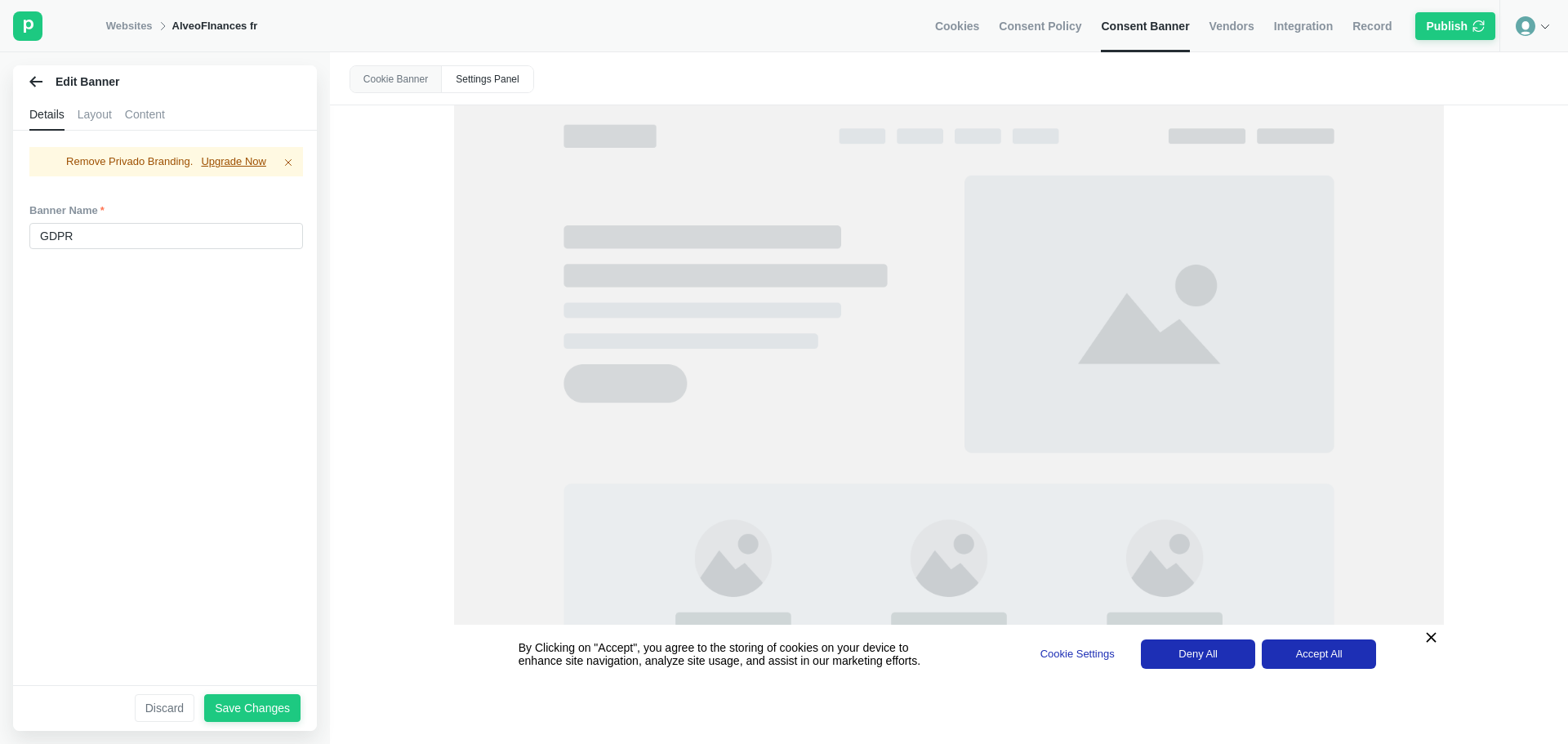
click at [87, 113] on div "Layout" at bounding box center [95, 114] width 34 height 33
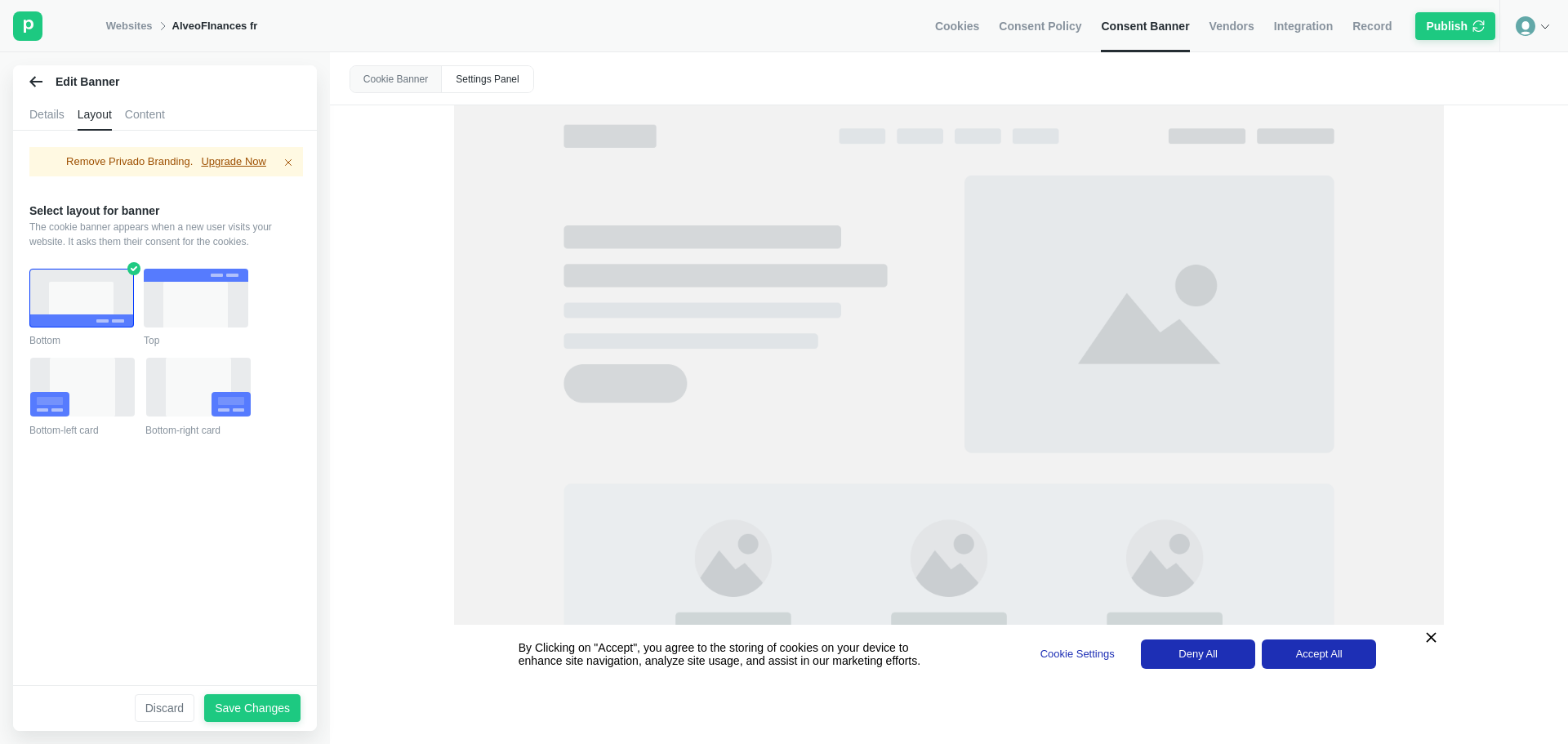
click at [189, 387] on icon at bounding box center [198, 387] width 65 height 59
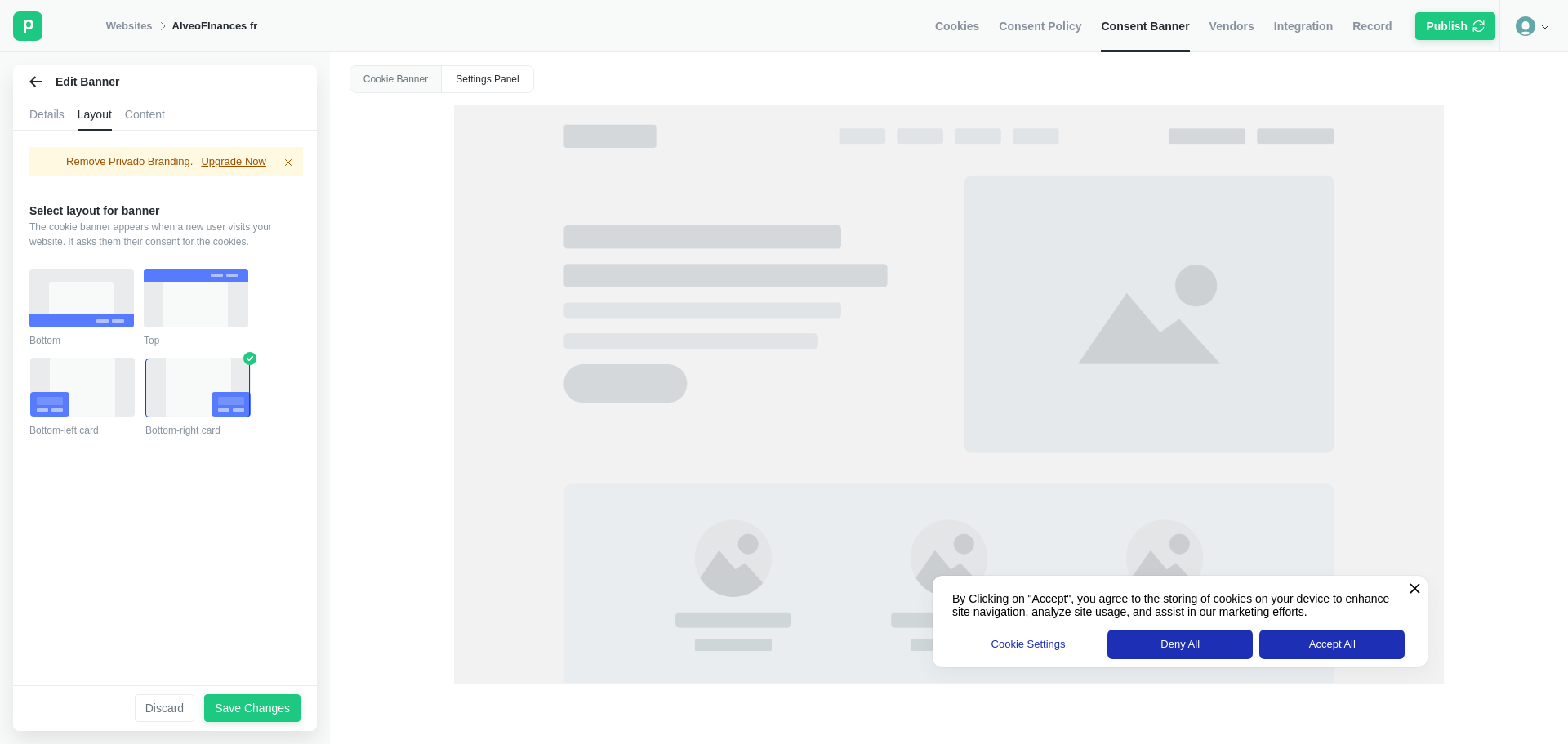
click at [159, 112] on div "Content" at bounding box center [145, 114] width 40 height 33
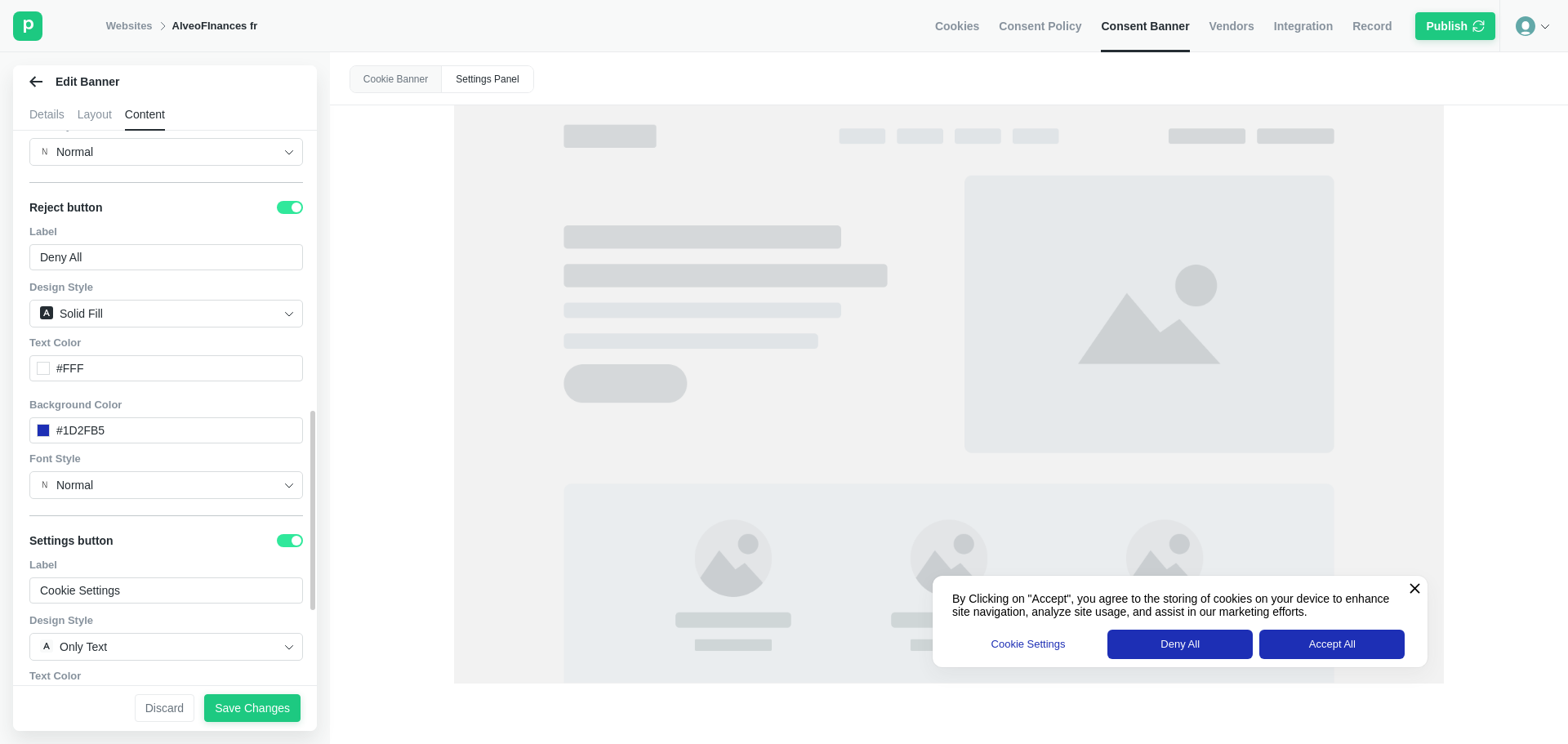
scroll to position [981, 0]
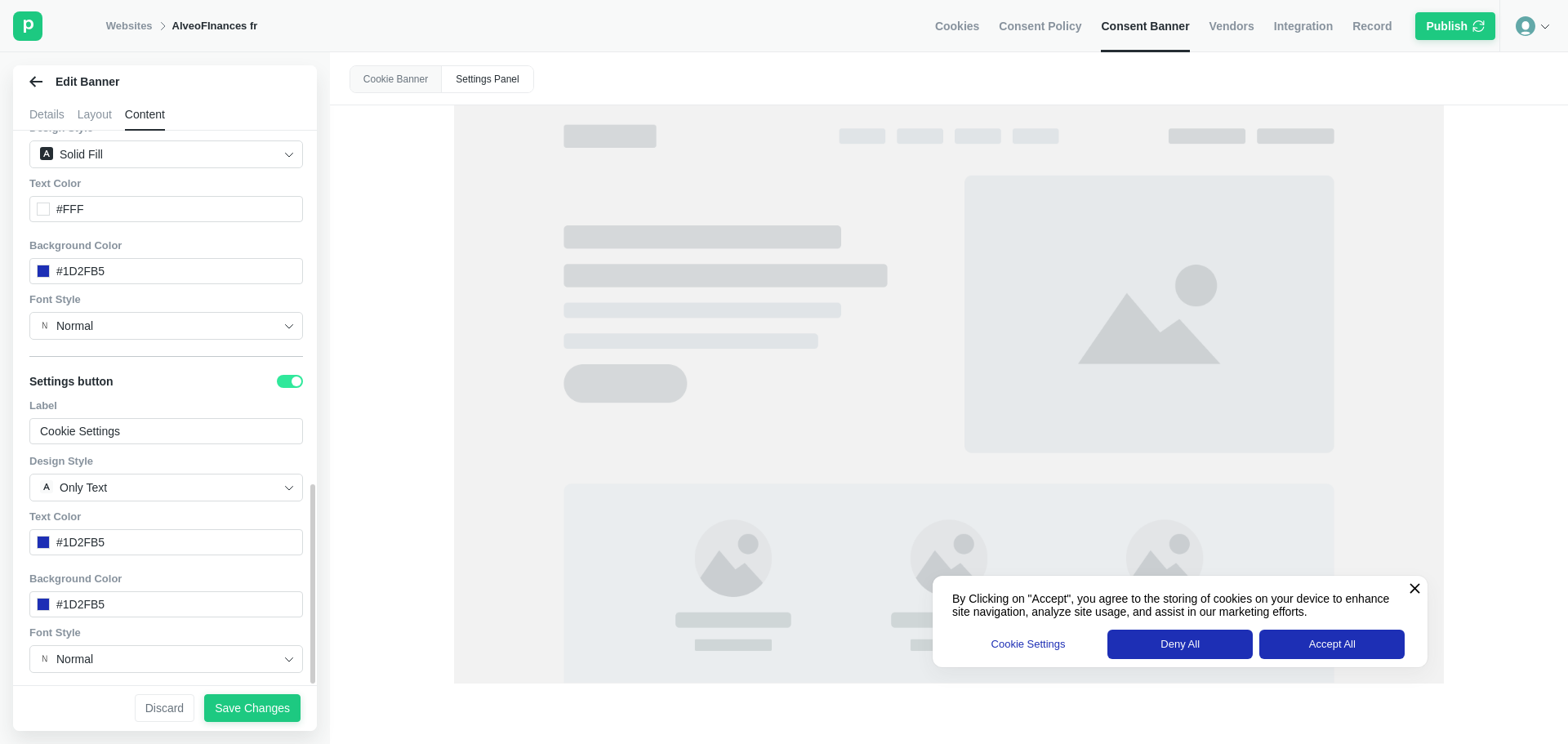
click at [290, 375] on label at bounding box center [290, 381] width 26 height 13
click at [277, 381] on input "checkbox" at bounding box center [277, 381] width 0 height 0
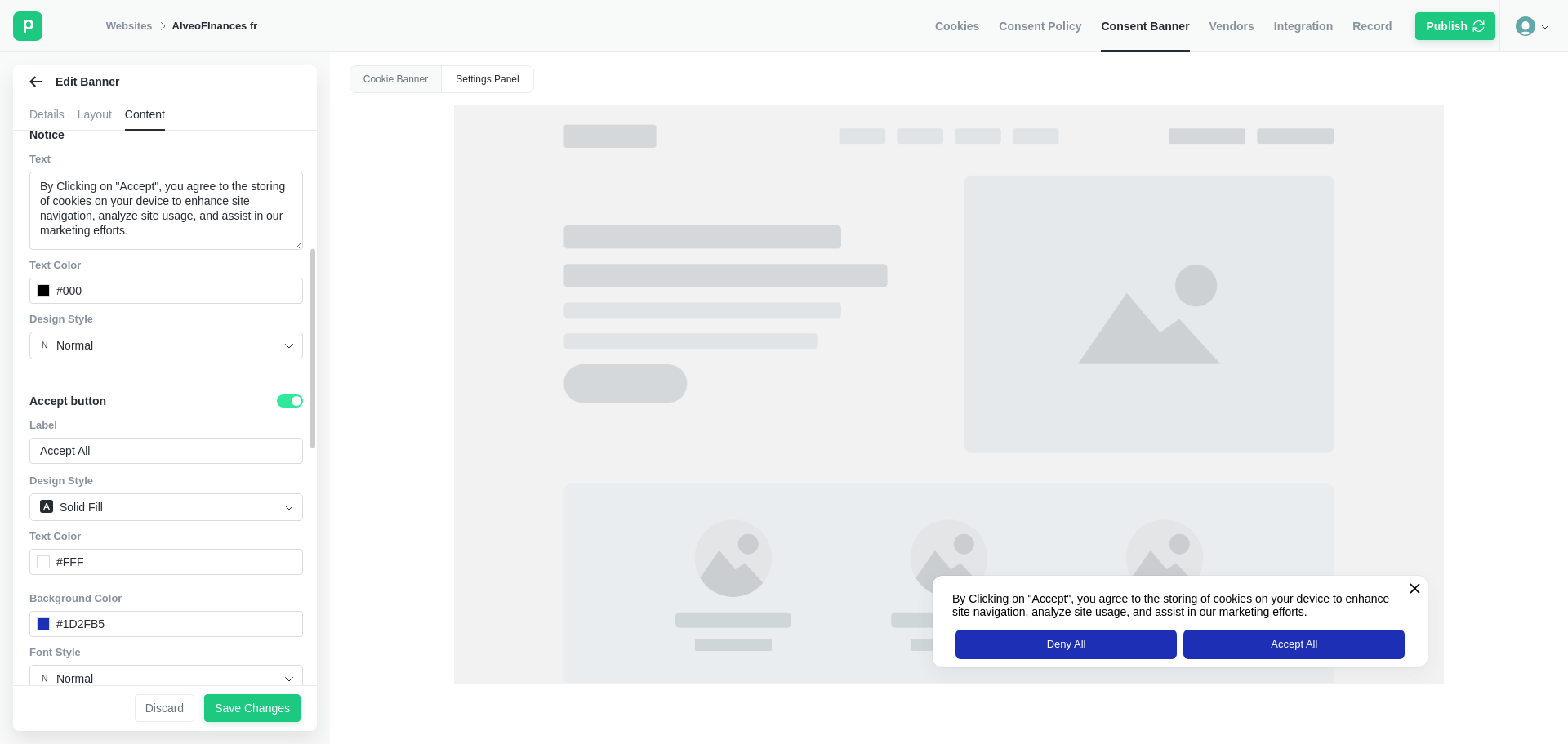
scroll to position [83, 0]
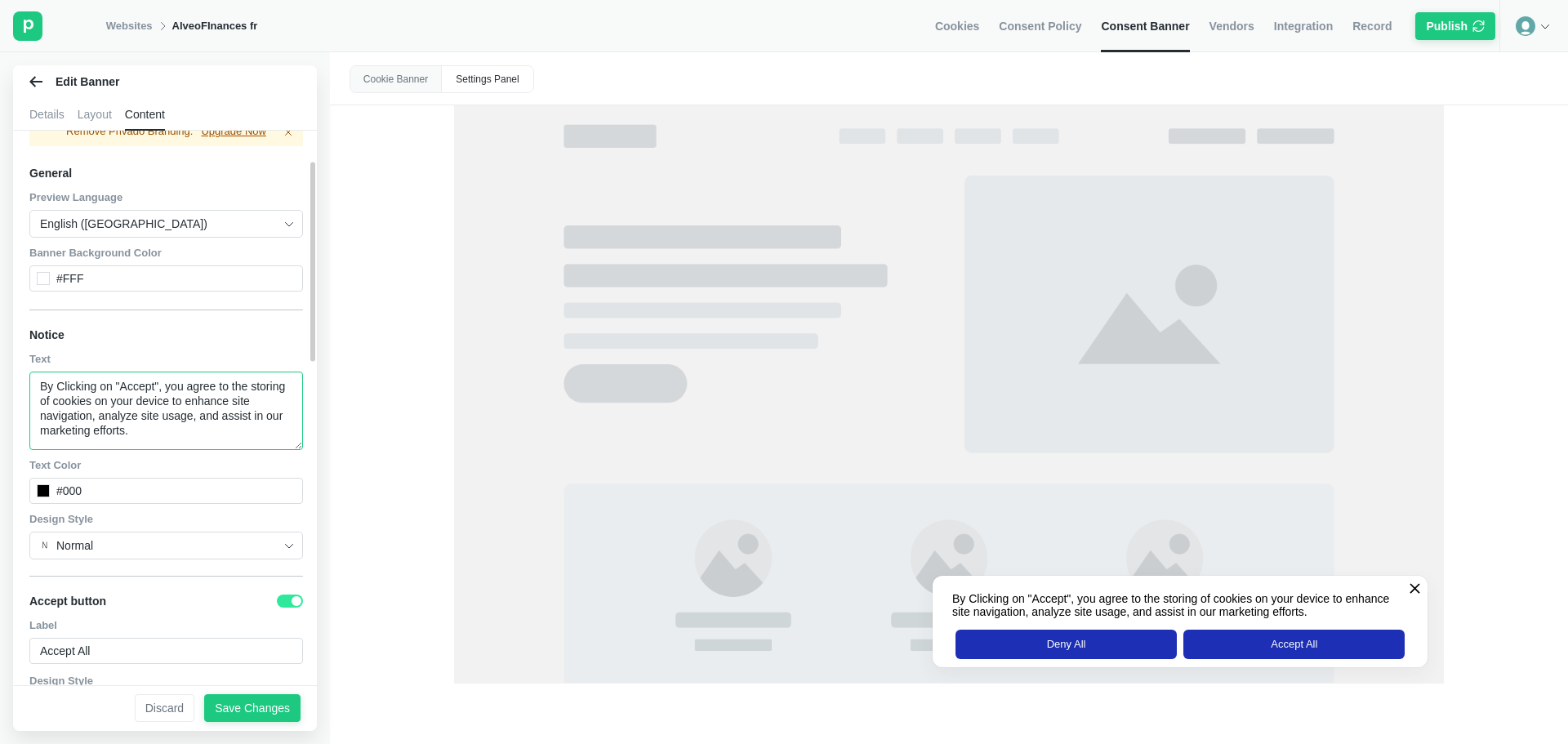
drag, startPoint x: 178, startPoint y: 429, endPoint x: 3, endPoint y: 369, distance: 185.0
click at [0, 364] on div "Edit Banner Details Layout Content Banner Content Settings Panel Remove Privado…" at bounding box center [165, 398] width 330 height 692
paste textarea "En cliquant sur « Accepter », vous acceptez le stockage de cookies sur votre ap…"
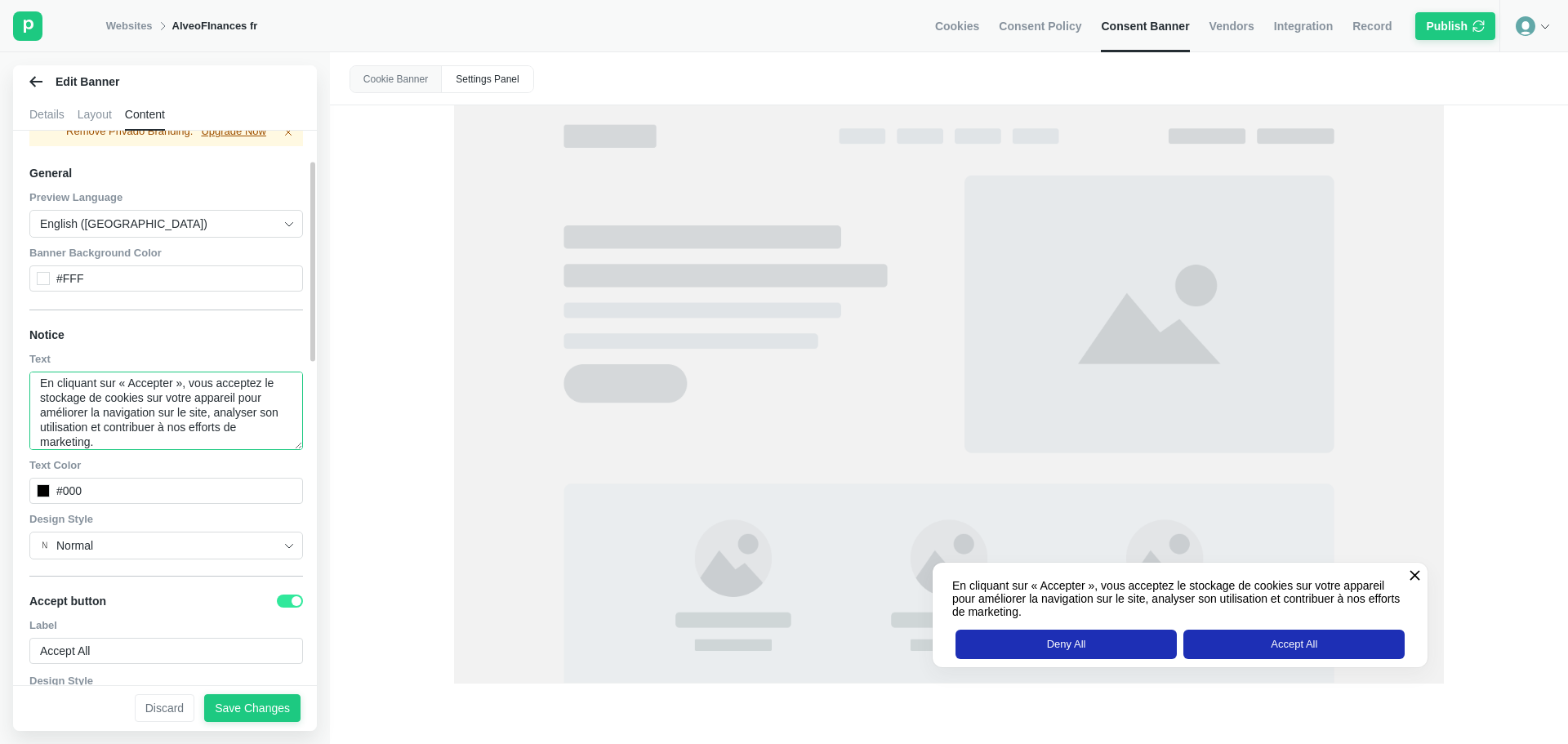
click at [168, 437] on textarea "En cliquant sur « Accepter », vous acceptez le stockage de cookies sur votre ap…" at bounding box center [165, 410] width 273 height 78
type textarea "En cliquant sur « Accepter », vous acceptez le stockage de cookies sur votre ap…"
click at [174, 461] on div "Text Color" at bounding box center [165, 465] width 273 height 15
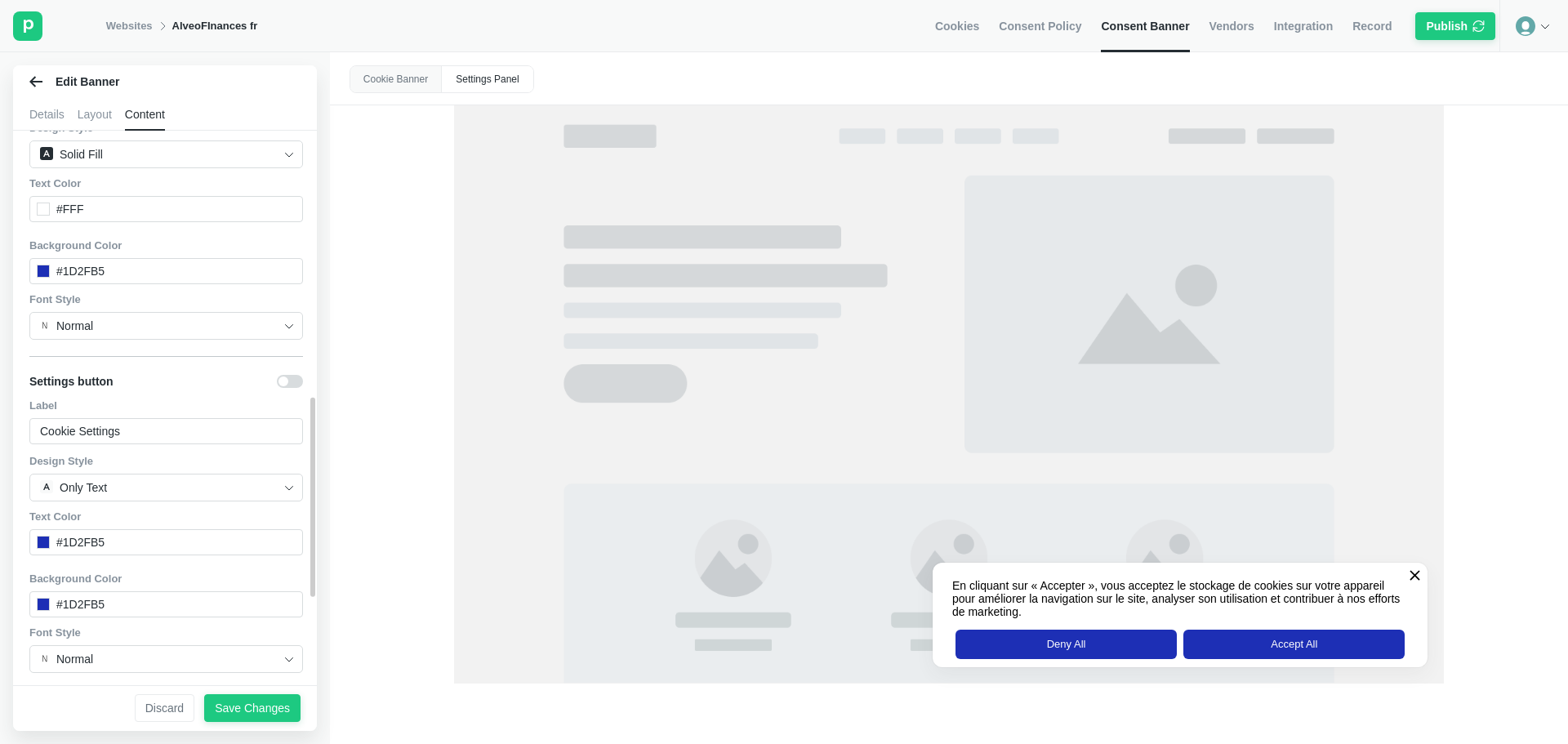
scroll to position [981, 0]
drag, startPoint x: 153, startPoint y: 423, endPoint x: 0, endPoint y: 408, distance: 153.7
click at [0, 408] on div "Edit Banner Details Layout Content Banner Content Settings Panel Remove Privado…" at bounding box center [165, 398] width 330 height 692
click at [135, 418] on input "Cookie Settings" at bounding box center [165, 431] width 273 height 26
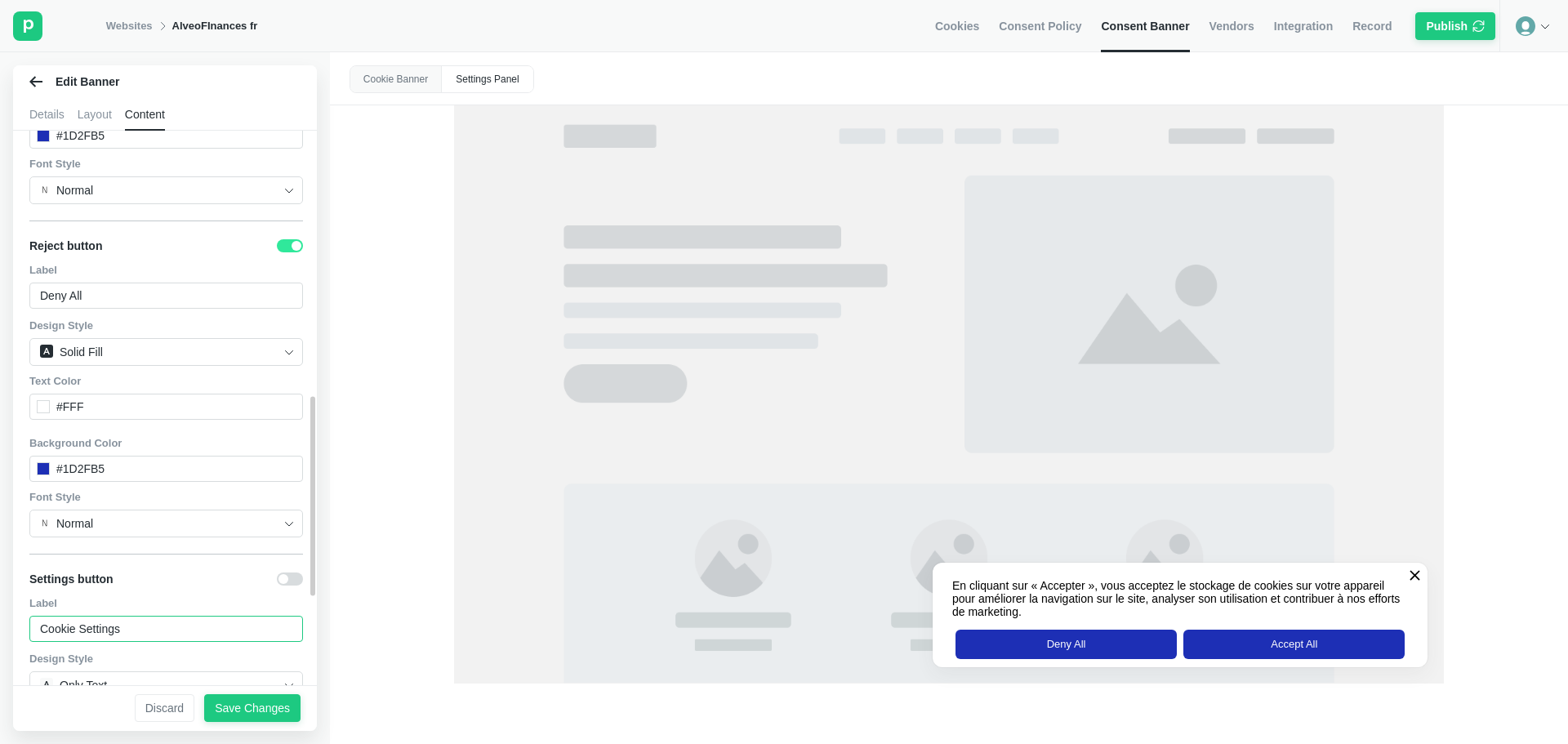
scroll to position [736, 0]
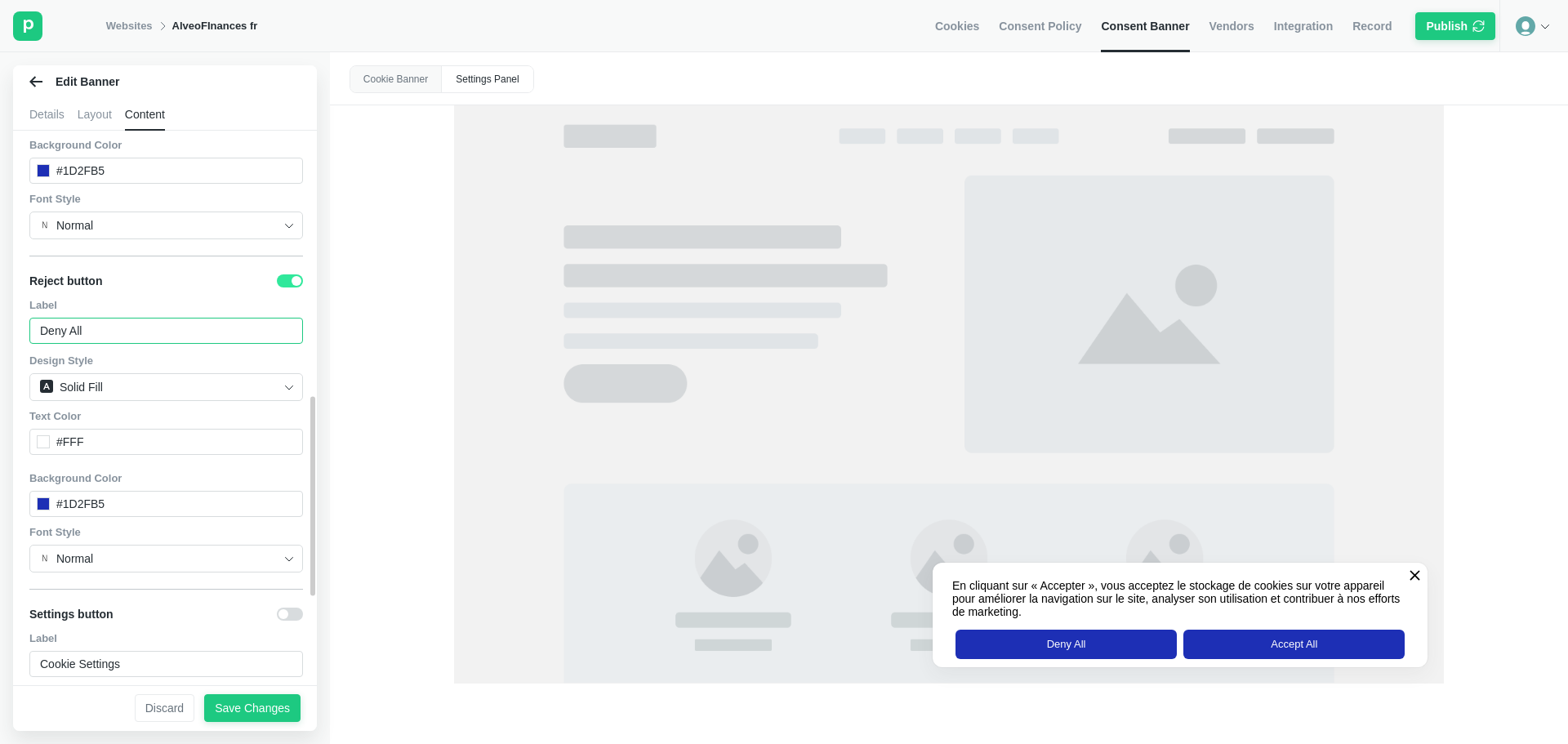
drag, startPoint x: 54, startPoint y: 333, endPoint x: 47, endPoint y: 338, distance: 8.6
click at [6, 335] on div "Edit Banner Details Layout Content Banner Content Settings Panel Remove Privado…" at bounding box center [165, 398] width 330 height 692
type input "R"
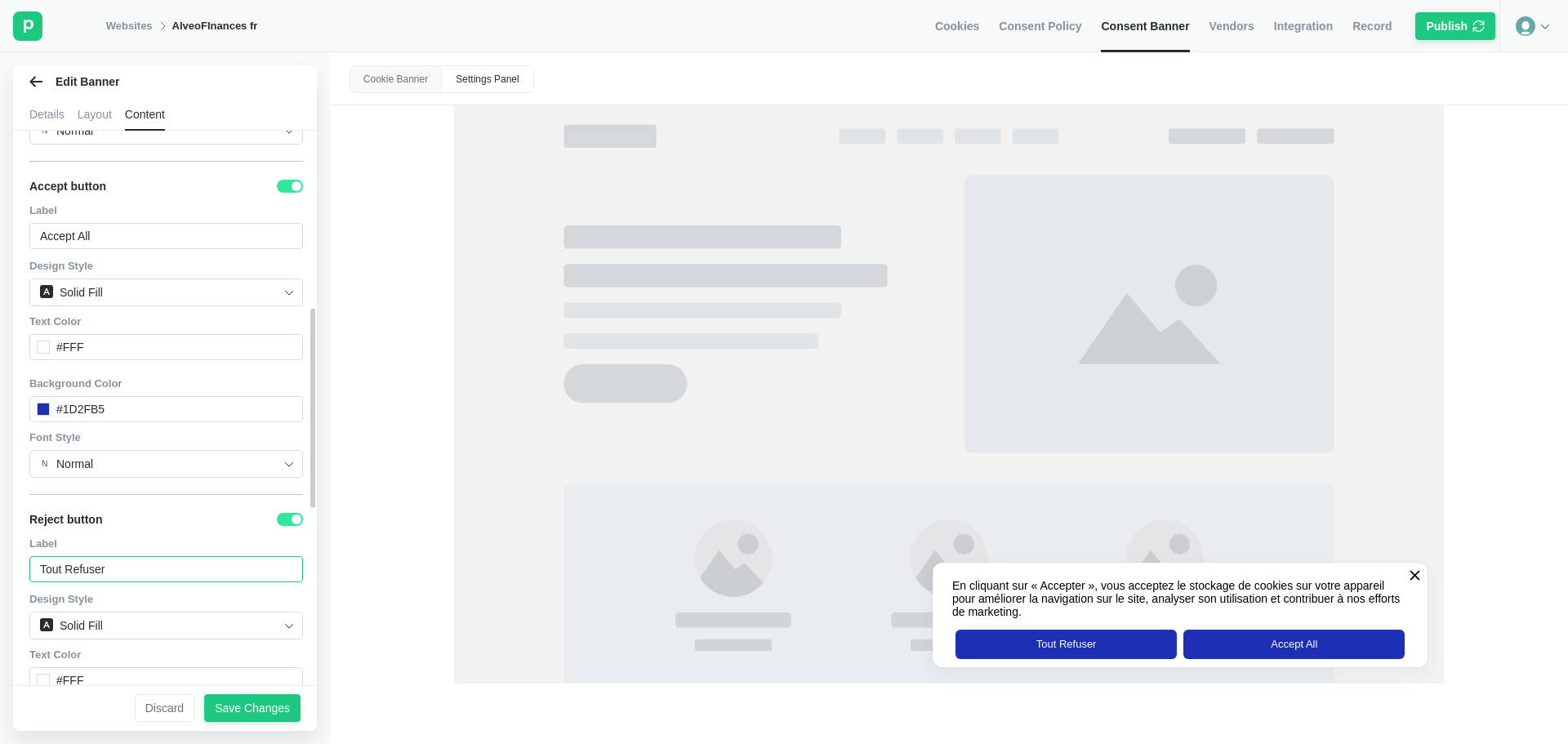
scroll to position [492, 0]
type input "Tout Refuser"
drag, startPoint x: 123, startPoint y: 238, endPoint x: 0, endPoint y: 233, distance: 123.1
click at [0, 234] on div "Edit Banner Details Layout Content Banner Content Settings Panel Remove Privado…" at bounding box center [165, 398] width 330 height 692
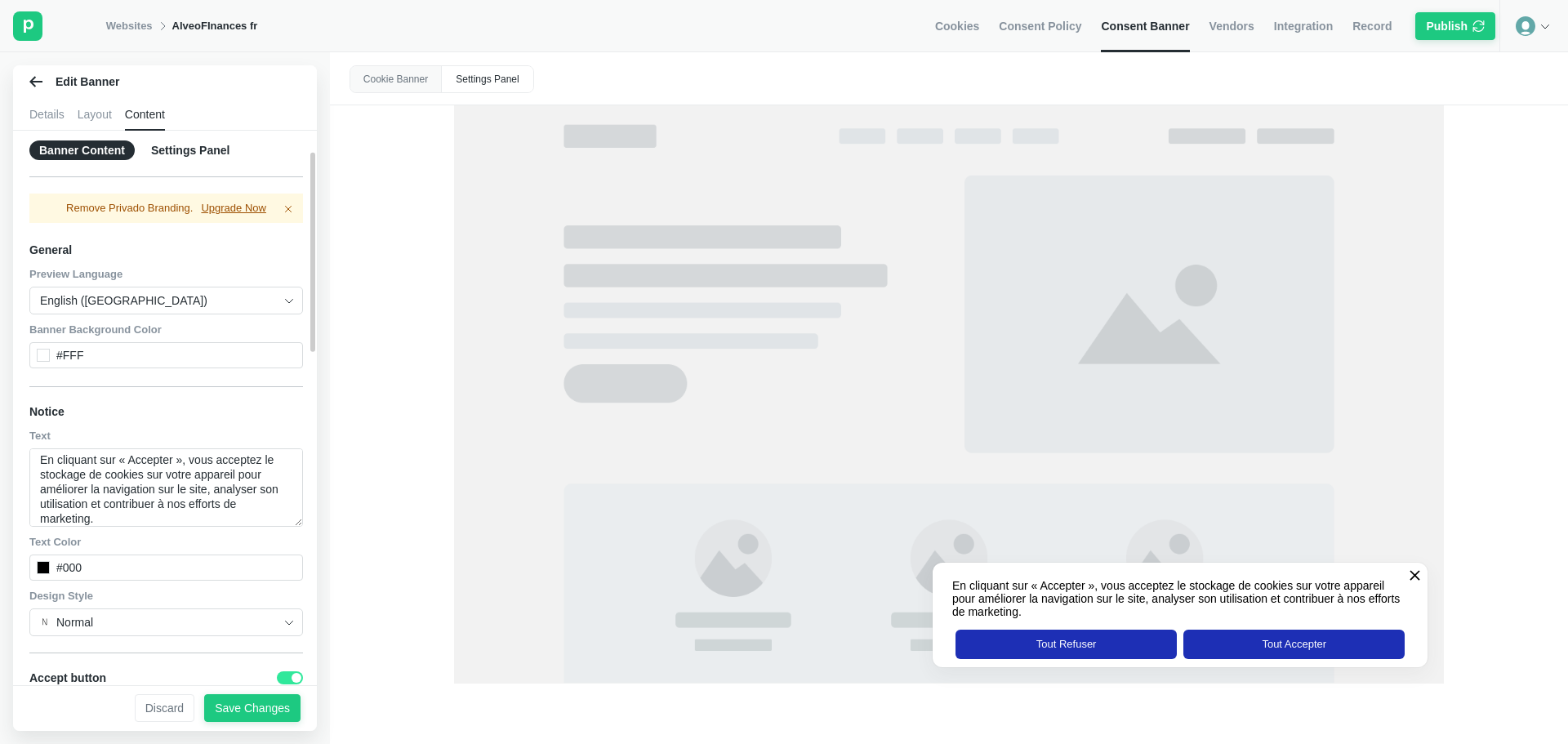
scroll to position [2, 0]
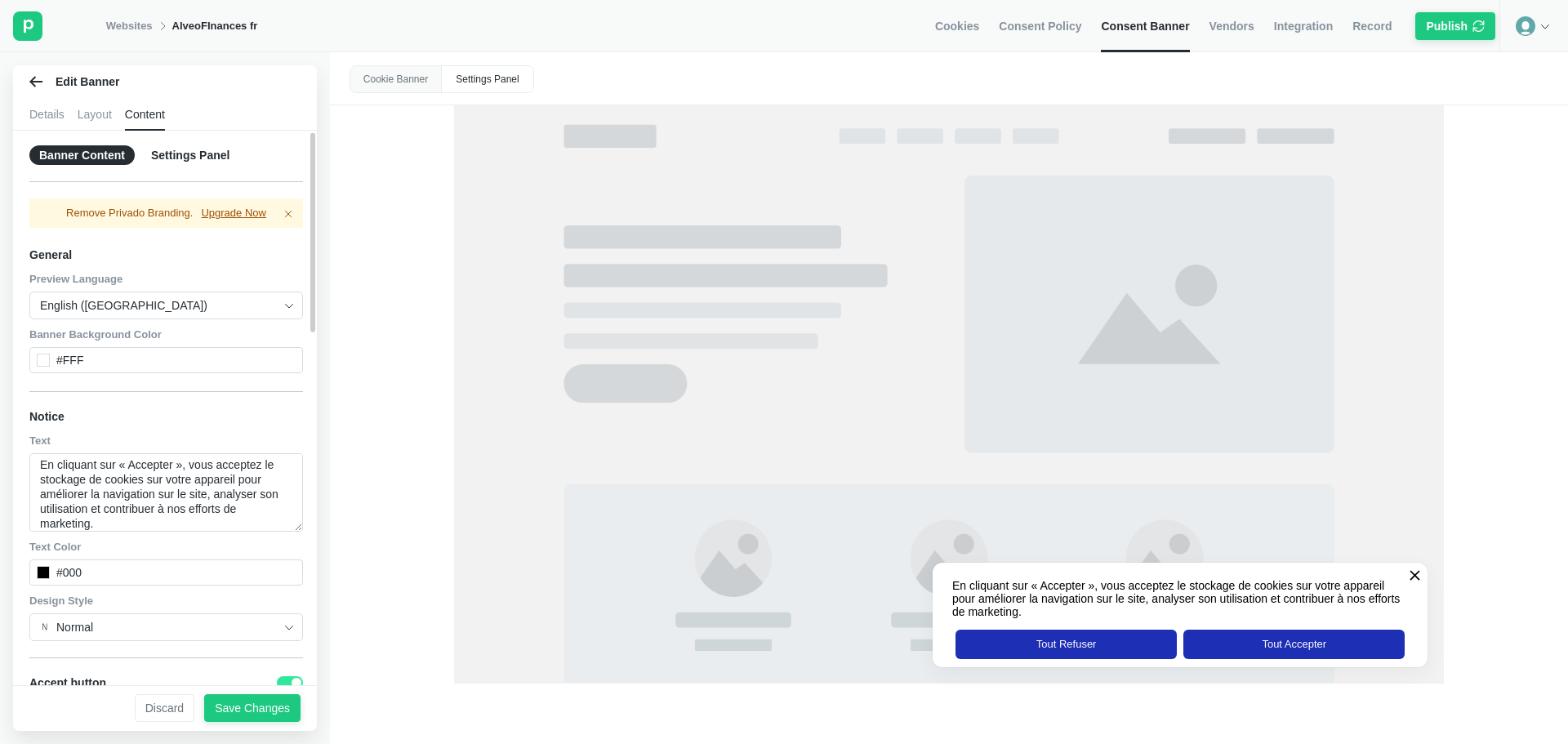
type input "Tout Accepter"
click at [147, 417] on div "Notice" at bounding box center [165, 416] width 273 height 28
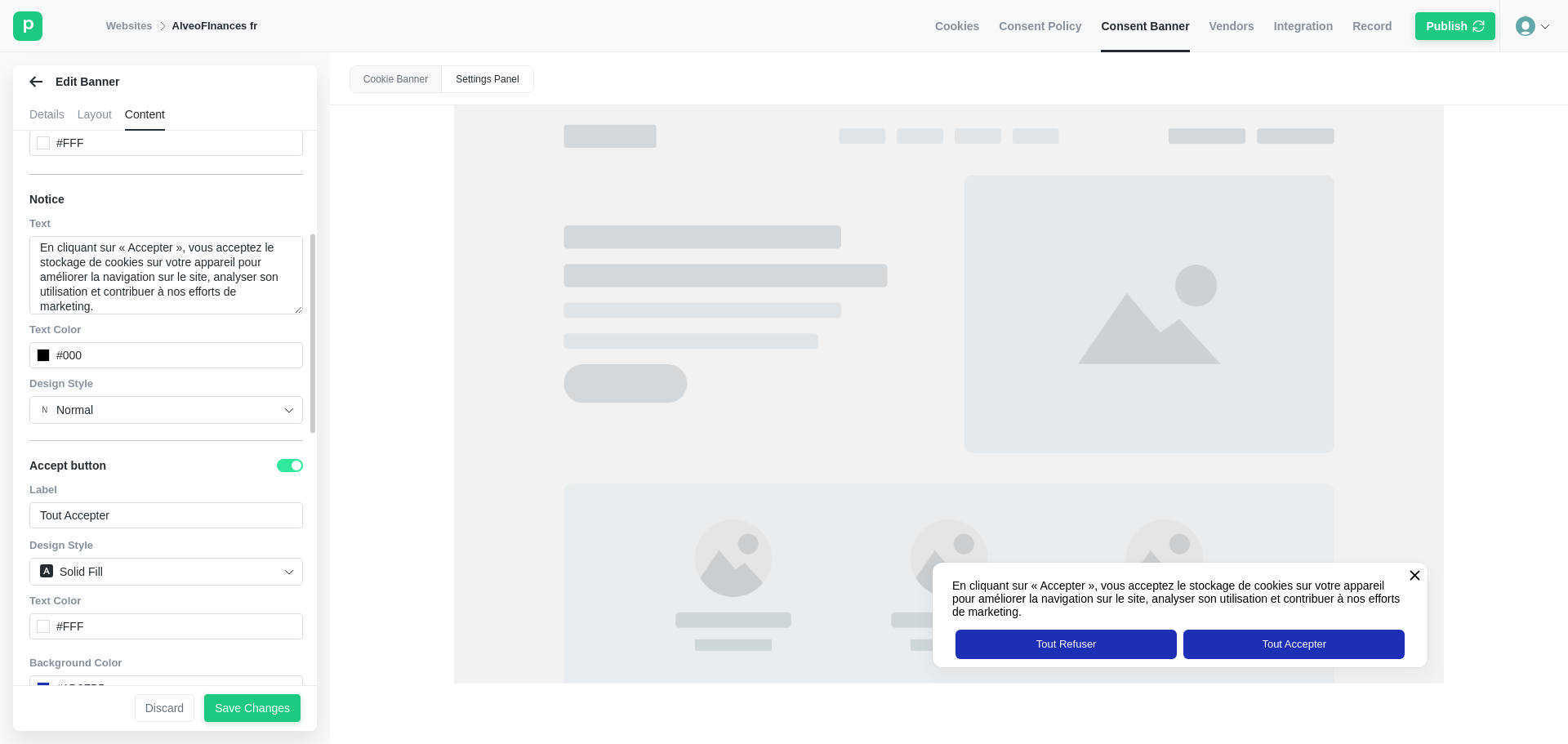
scroll to position [0, 0]
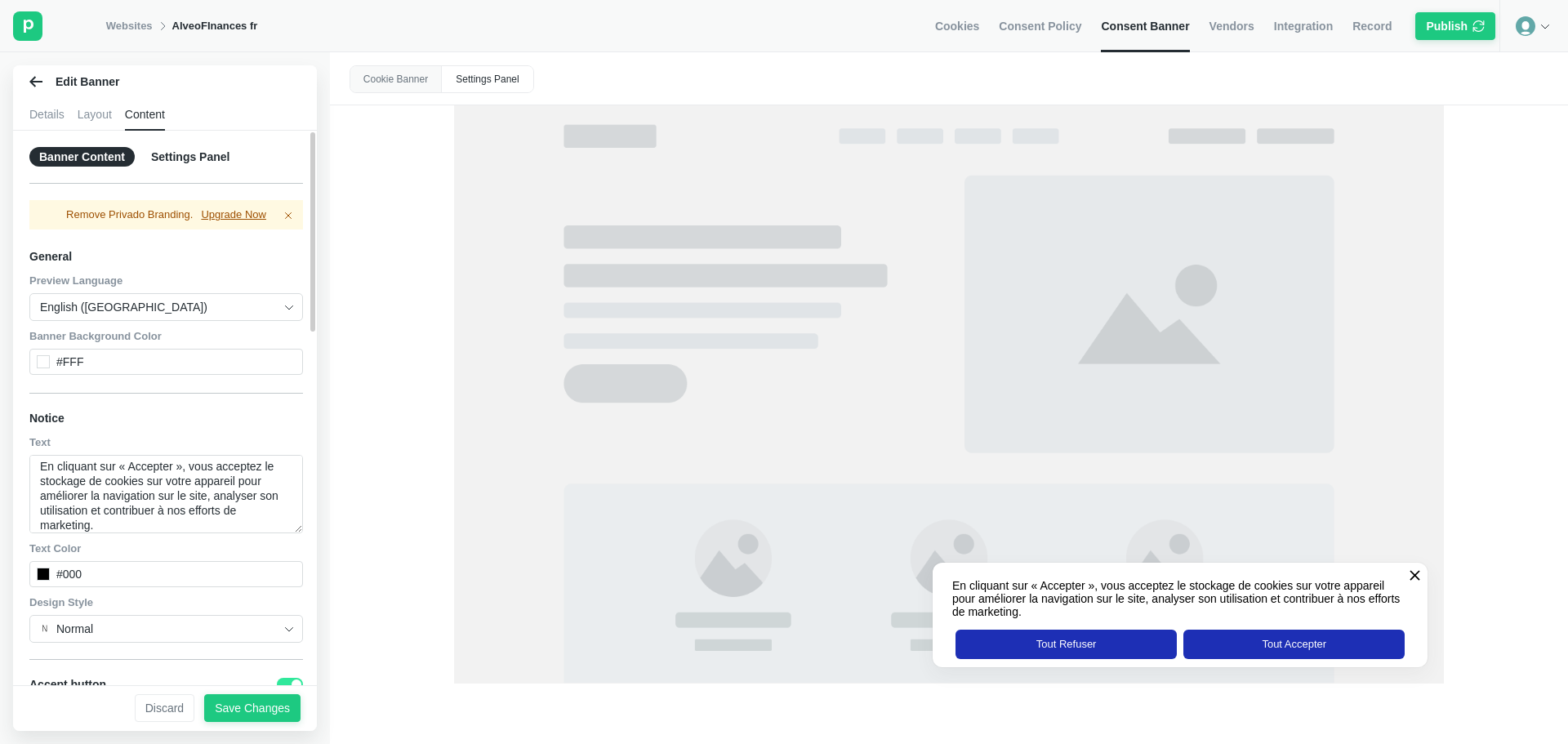
click at [206, 299] on input "English ([GEOGRAPHIC_DATA])" at bounding box center [160, 307] width 240 height 26
click at [213, 256] on div "General" at bounding box center [165, 255] width 273 height 28
click at [264, 303] on input "English ([GEOGRAPHIC_DATA])" at bounding box center [160, 307] width 240 height 26
click at [242, 242] on div "Banner Content Settings Panel Remove Privado Branding. Upgrade Now General Prev…" at bounding box center [171, 413] width 316 height 567
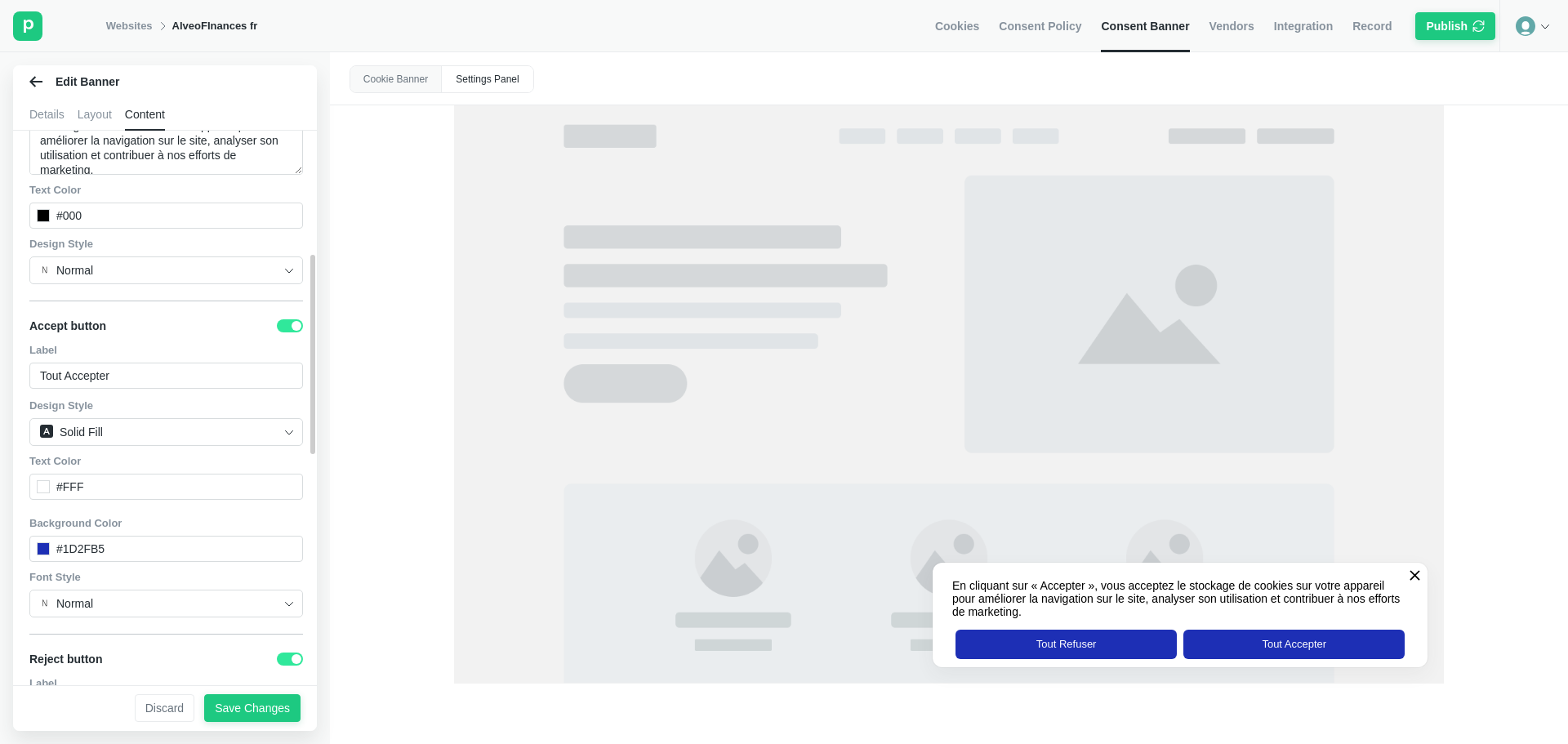
scroll to position [490, 0]
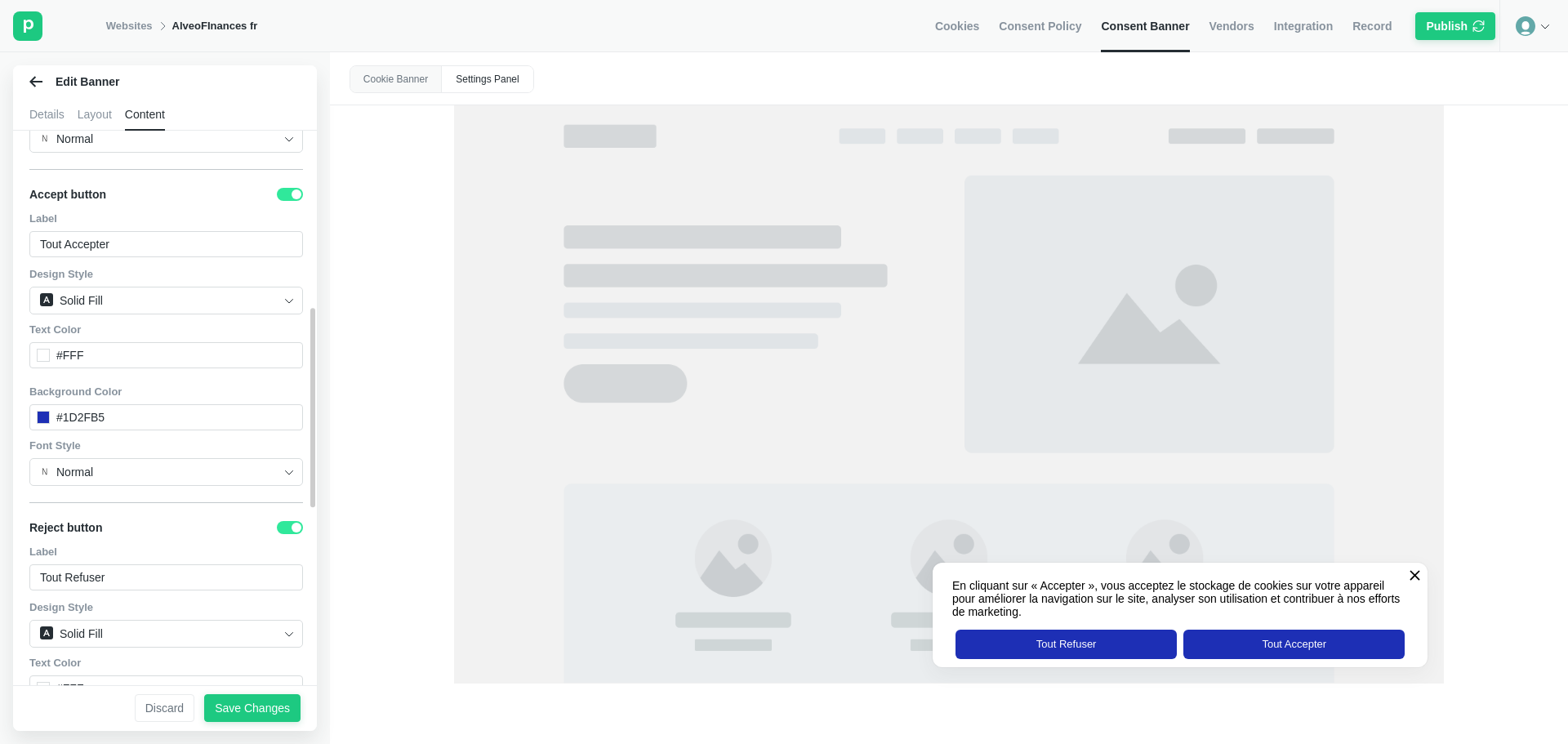
click at [46, 423] on div at bounding box center [43, 417] width 13 height 13
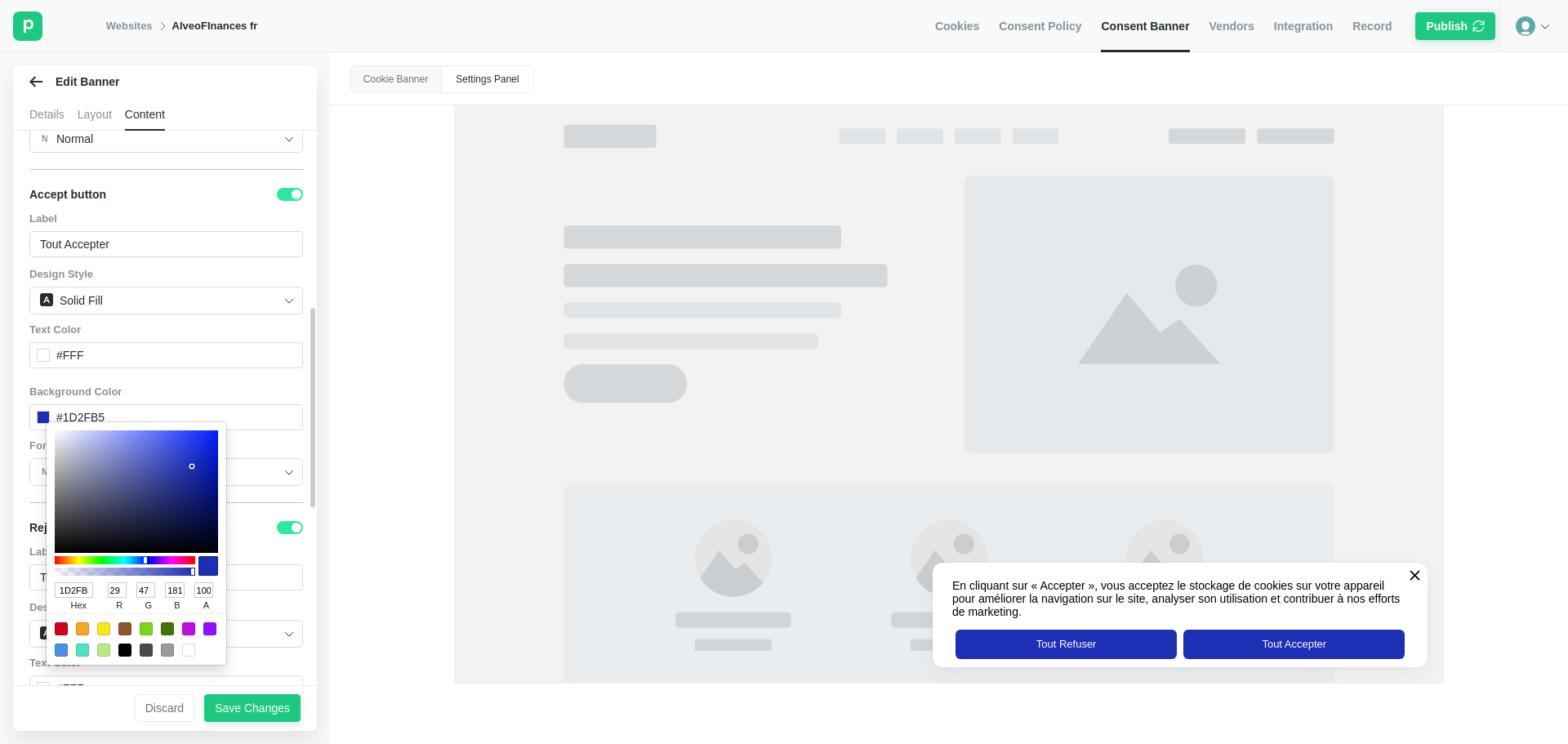
click at [86, 597] on input "1D2FB5" at bounding box center [74, 590] width 39 height 15
paste input "#E3771F"
type input "#E3771F"
type input "227"
type input "119"
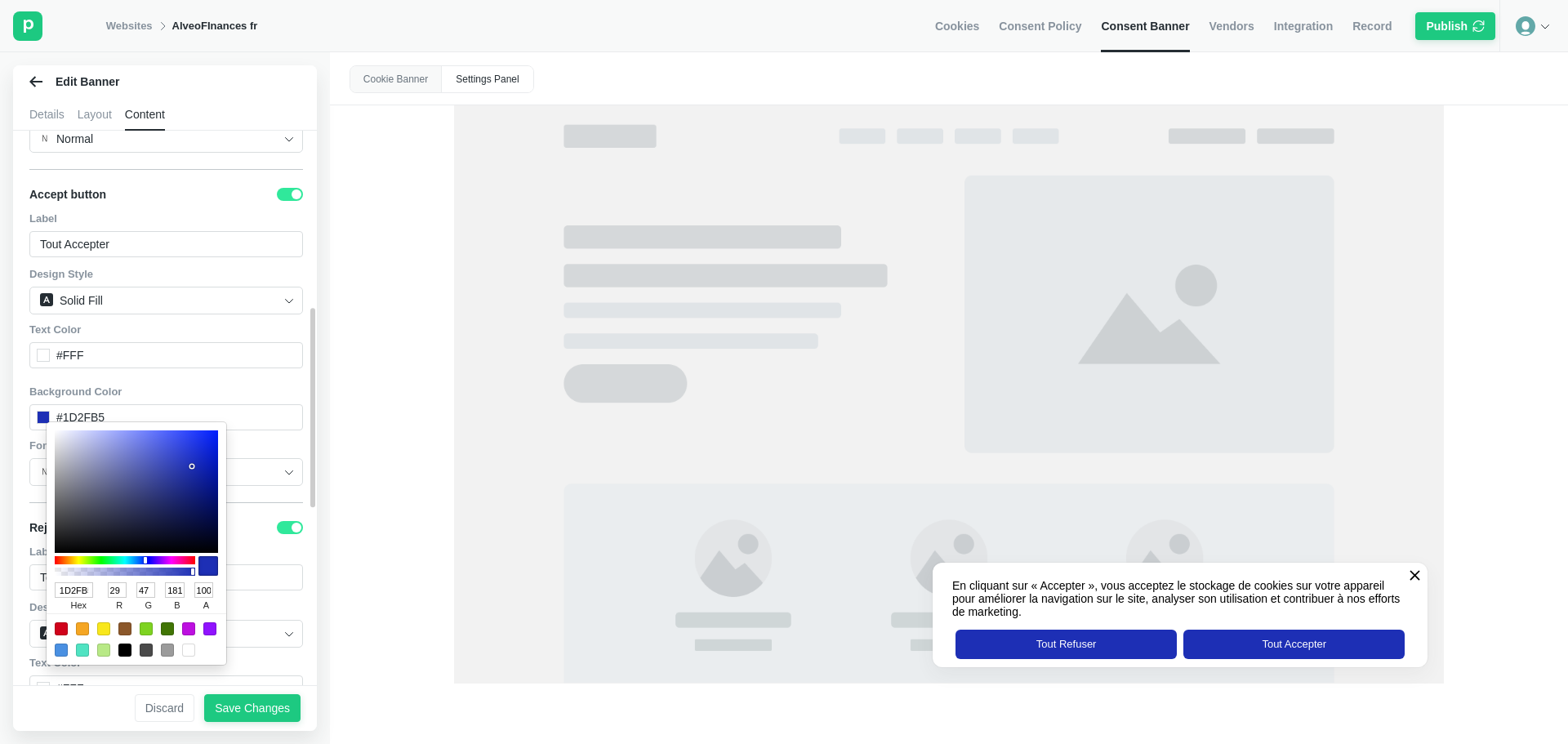
type input "31"
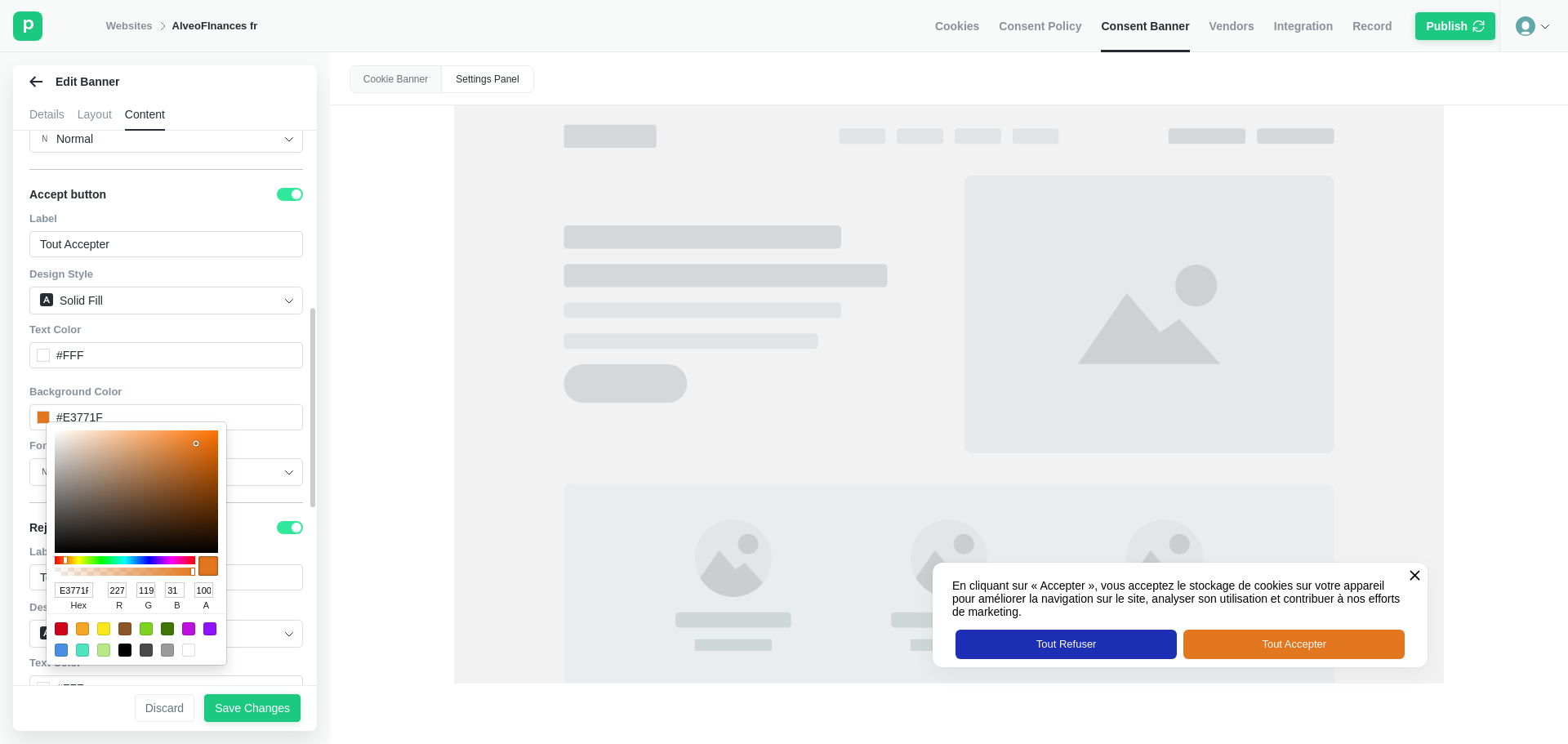
scroll to position [0, 0]
drag, startPoint x: 63, startPoint y: 595, endPoint x: 23, endPoint y: 593, distance: 40.0
click at [23, 593] on div "Banner Content Settings Panel Remove Privado Branding. Upgrade Now General Prev…" at bounding box center [171, 413] width 316 height 567
click at [66, 597] on input "#E3771F" at bounding box center [74, 590] width 39 height 15
type input "E3771F"
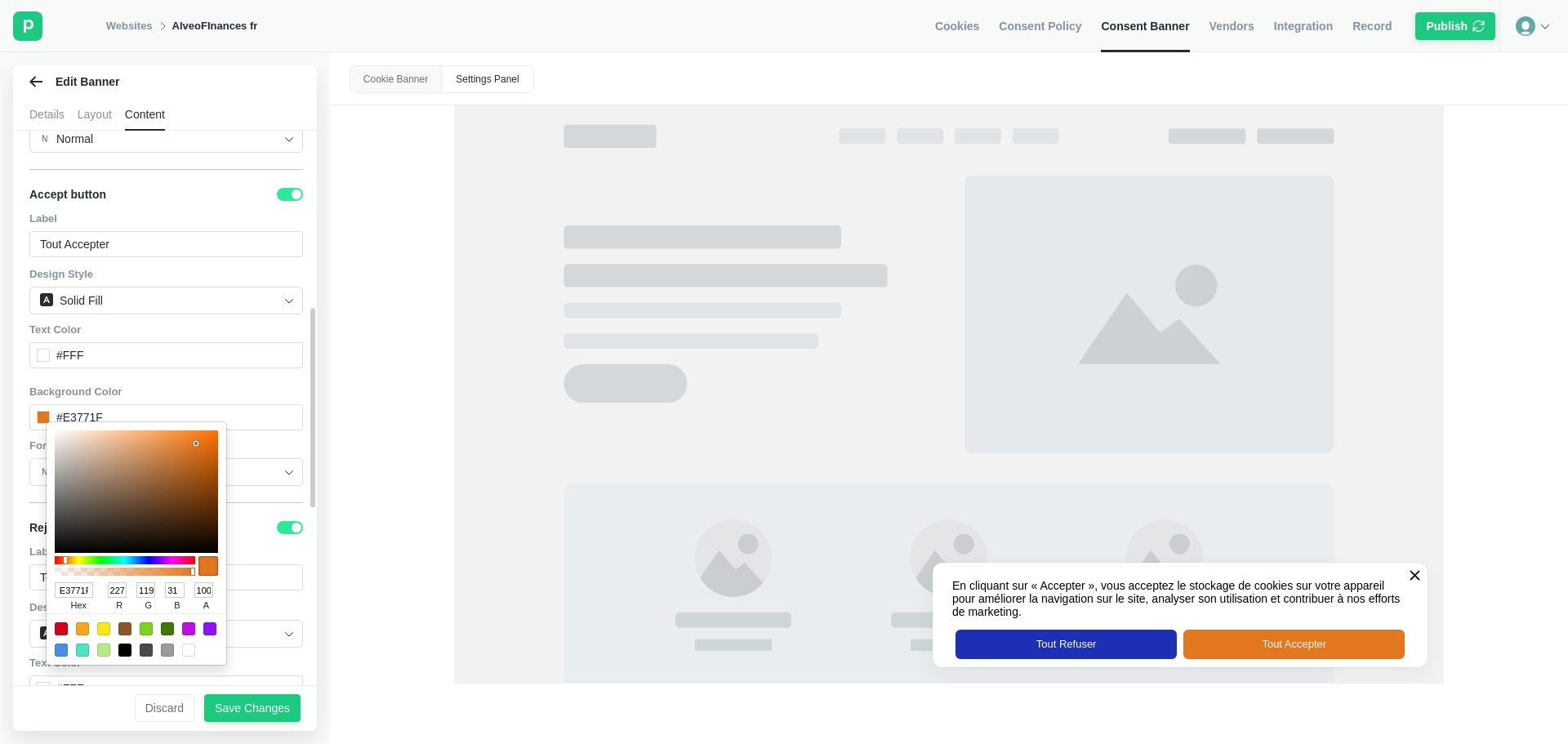
click at [355, 507] on div "Cookie Banner Settings Panel En cliquant sur « Accepter », vous acceptez le sto…" at bounding box center [949, 398] width 1238 height 692
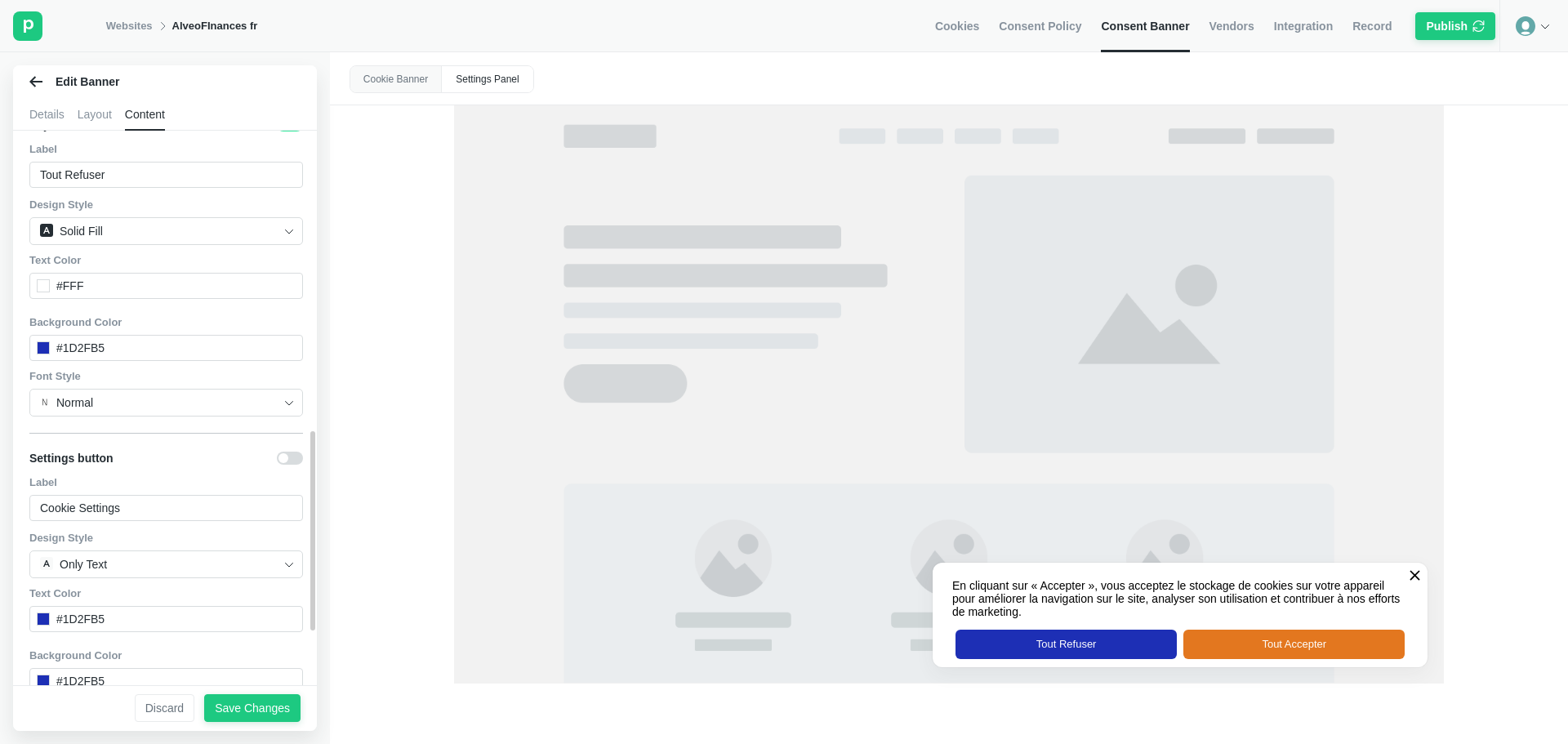
scroll to position [898, 0]
click at [111, 343] on div "#1D2FB5" at bounding box center [165, 342] width 273 height 26
drag, startPoint x: 117, startPoint y: 343, endPoint x: 89, endPoint y: 341, distance: 28.1
click at [117, 344] on div "#1D2FB5" at bounding box center [165, 342] width 273 height 26
click at [78, 341] on div "#1D2FB5" at bounding box center [81, 342] width 48 height 15
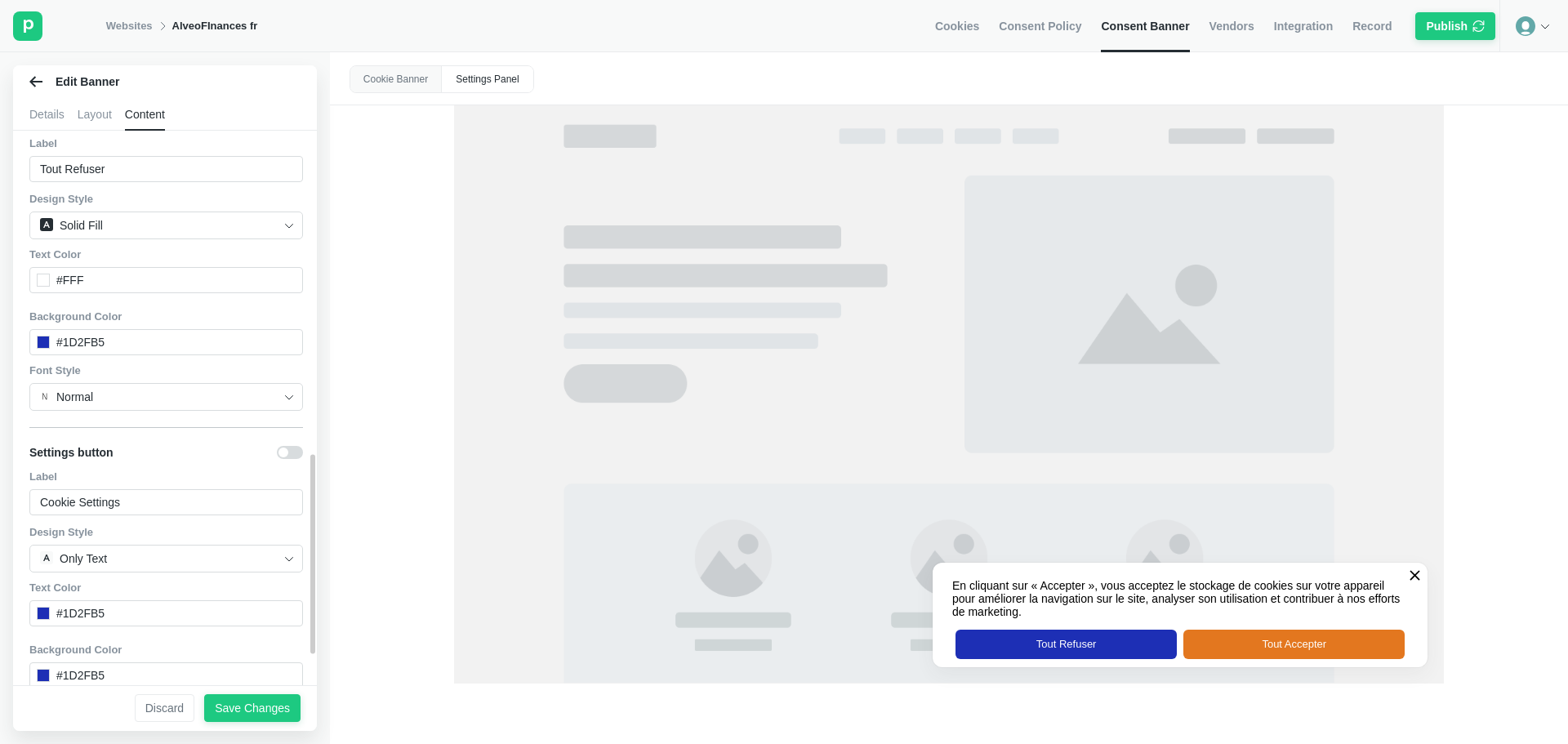
click at [43, 346] on div at bounding box center [43, 342] width 13 height 13
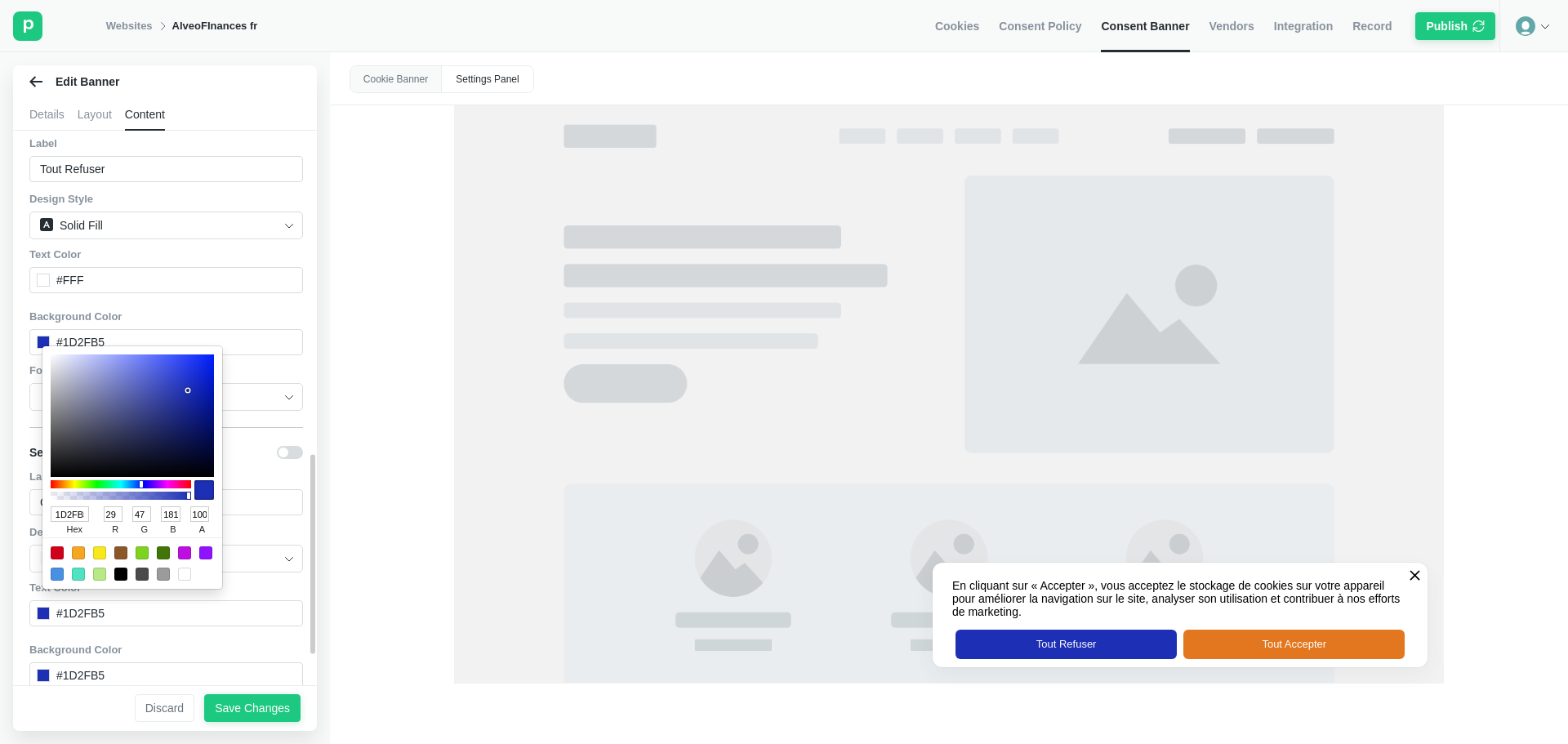
scroll to position [0, 0]
drag, startPoint x: 79, startPoint y: 518, endPoint x: 68, endPoint y: 519, distance: 11.0
click at [68, 519] on input "1D2FB5" at bounding box center [69, 514] width 39 height 15
paste input "#E3771F"
type input "#E3771F"
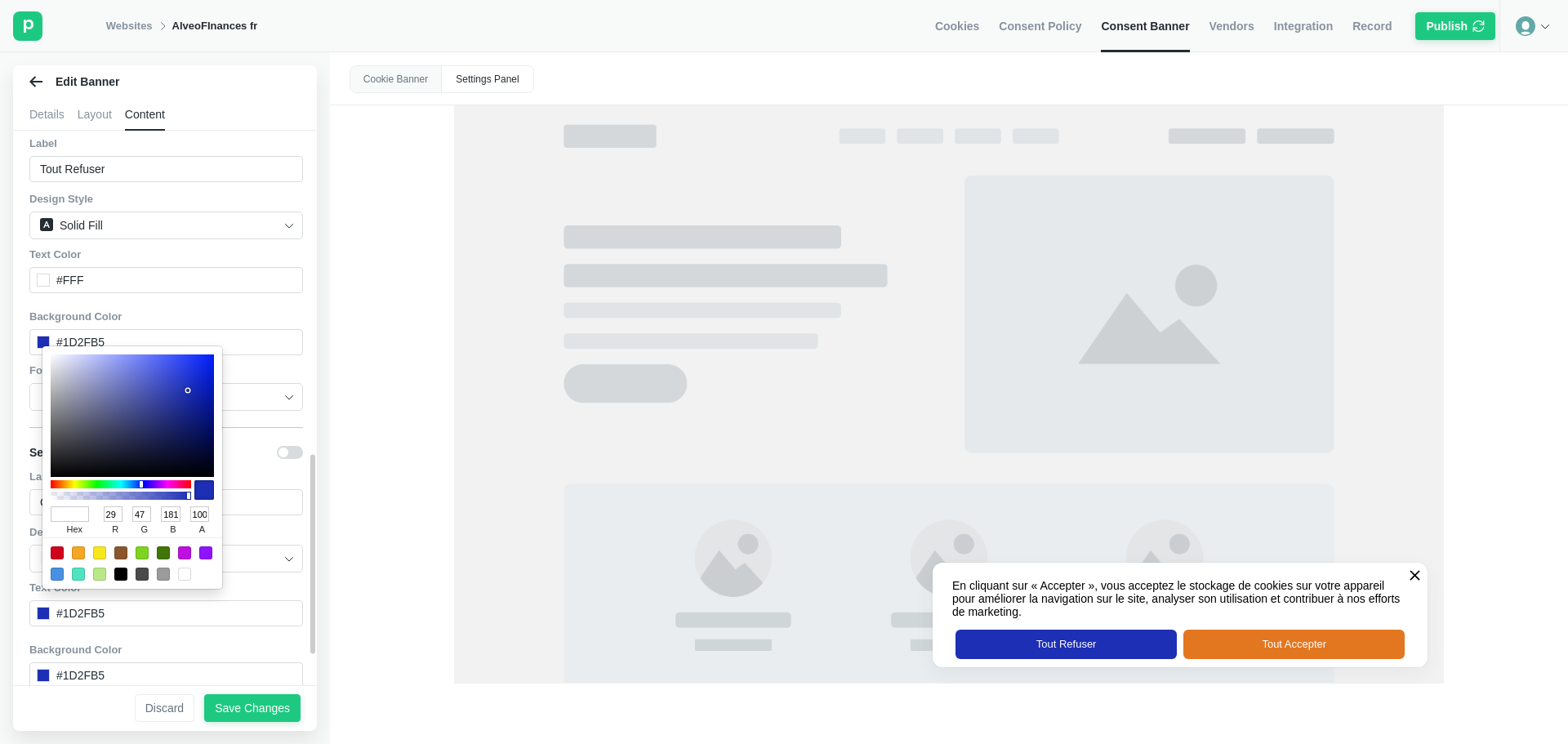
type input "227"
type input "119"
type input "31"
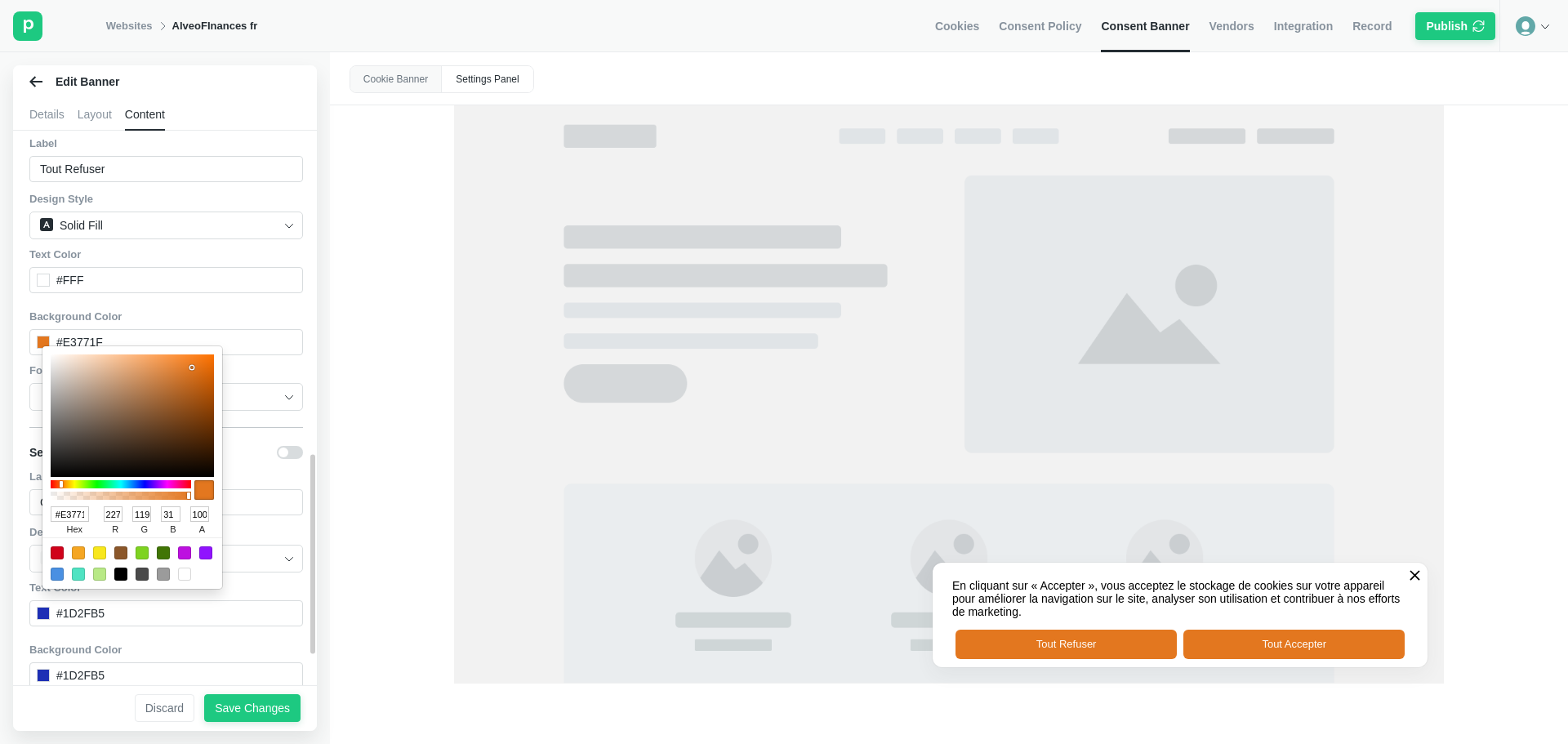
drag, startPoint x: 57, startPoint y: 514, endPoint x: 27, endPoint y: 511, distance: 30.1
click at [27, 511] on div "Banner Content Settings Panel Remove Privado Branding. Upgrade Now General Prev…" at bounding box center [171, 413] width 316 height 567
type input "E3771F"
click at [410, 514] on div "Cookie Banner Settings Panel En cliquant sur « Accepter », vous acceptez le sto…" at bounding box center [949, 398] width 1238 height 692
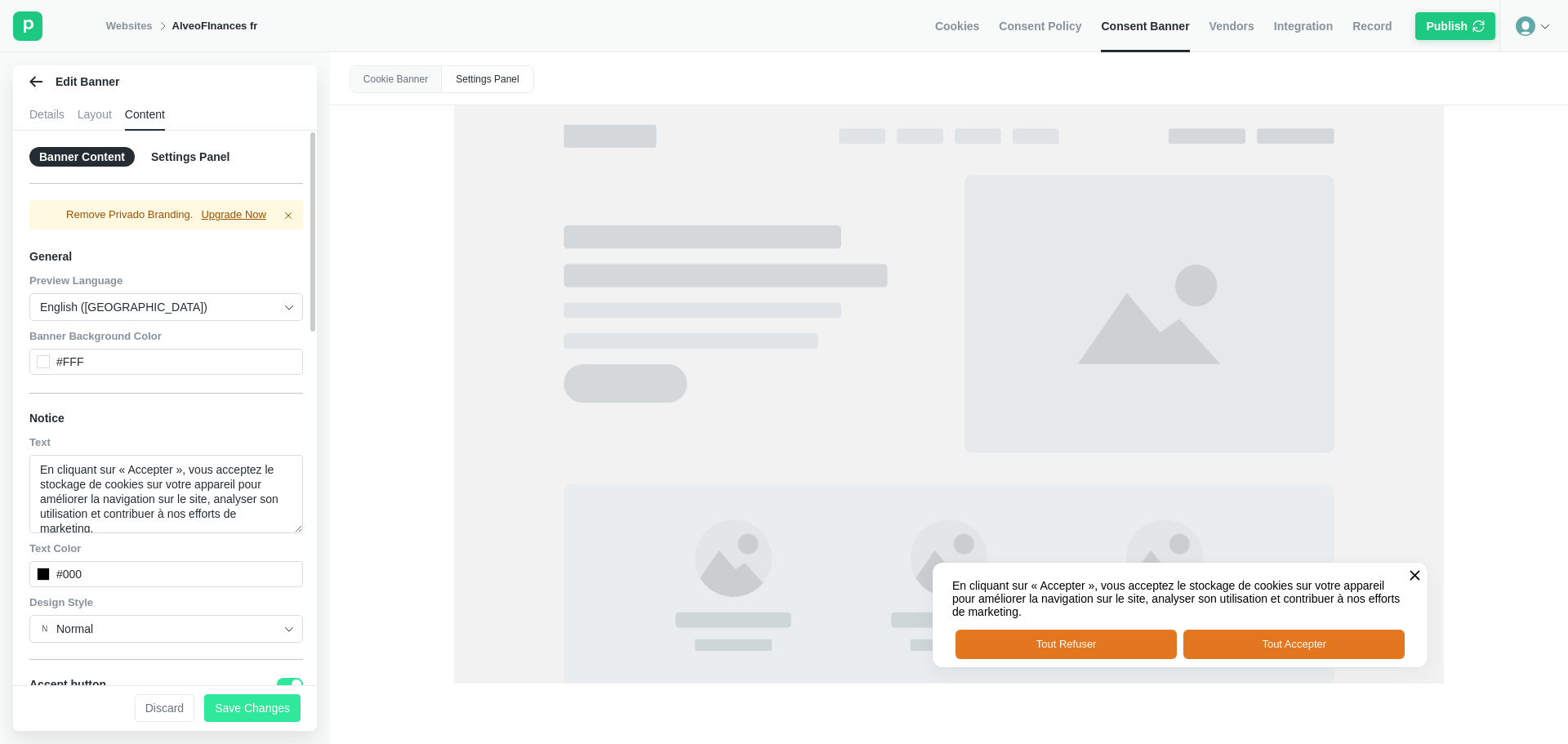
click at [254, 711] on div "Save Changes" at bounding box center [253, 707] width 75 height 15
click at [249, 706] on div "Save Changes" at bounding box center [253, 707] width 75 height 15
click at [1308, 30] on span "Integration" at bounding box center [1303, 26] width 59 height 15
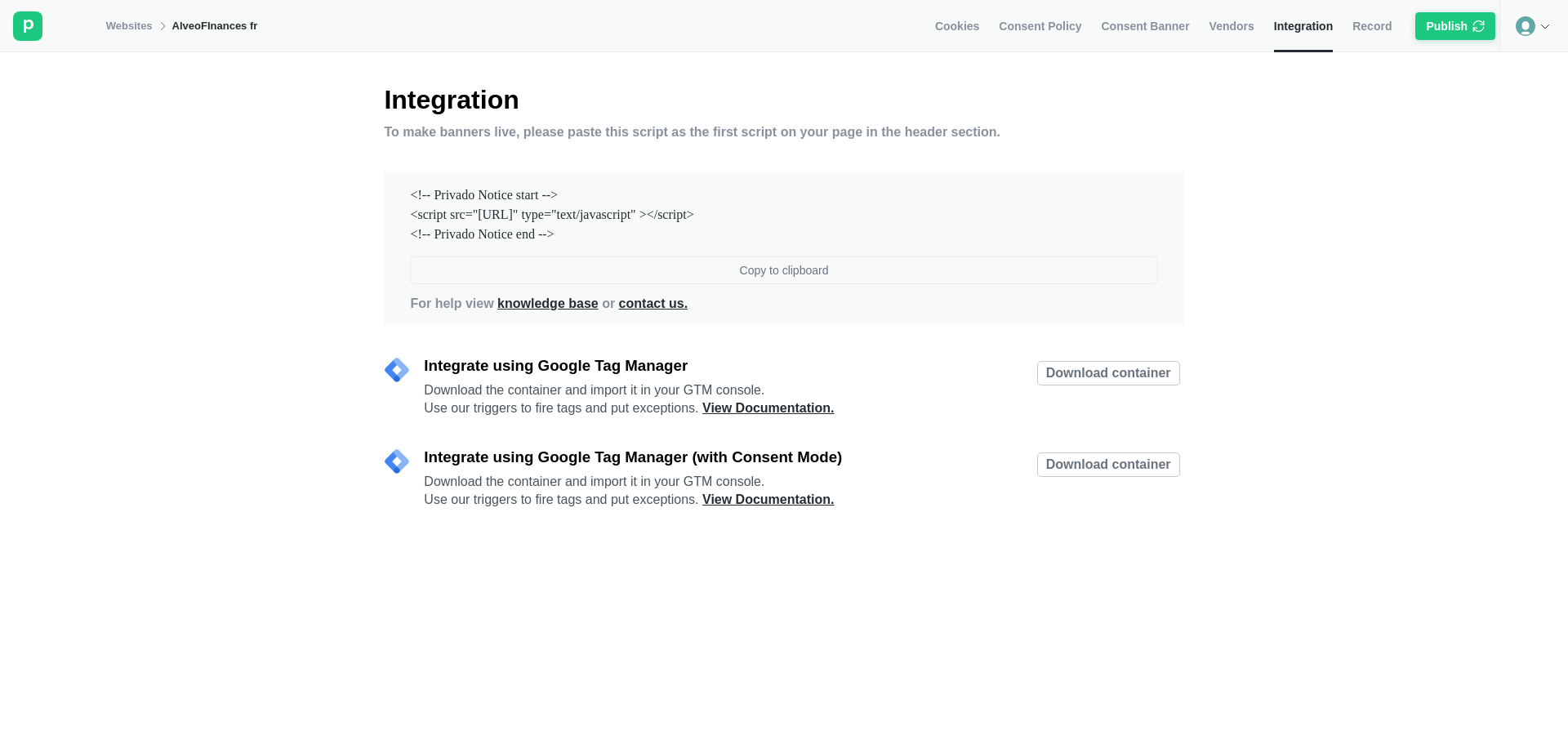
click at [817, 278] on div "Copy to clipboard" at bounding box center [784, 270] width 89 height 15
